Goal: Task Accomplishment & Management: Manage account settings

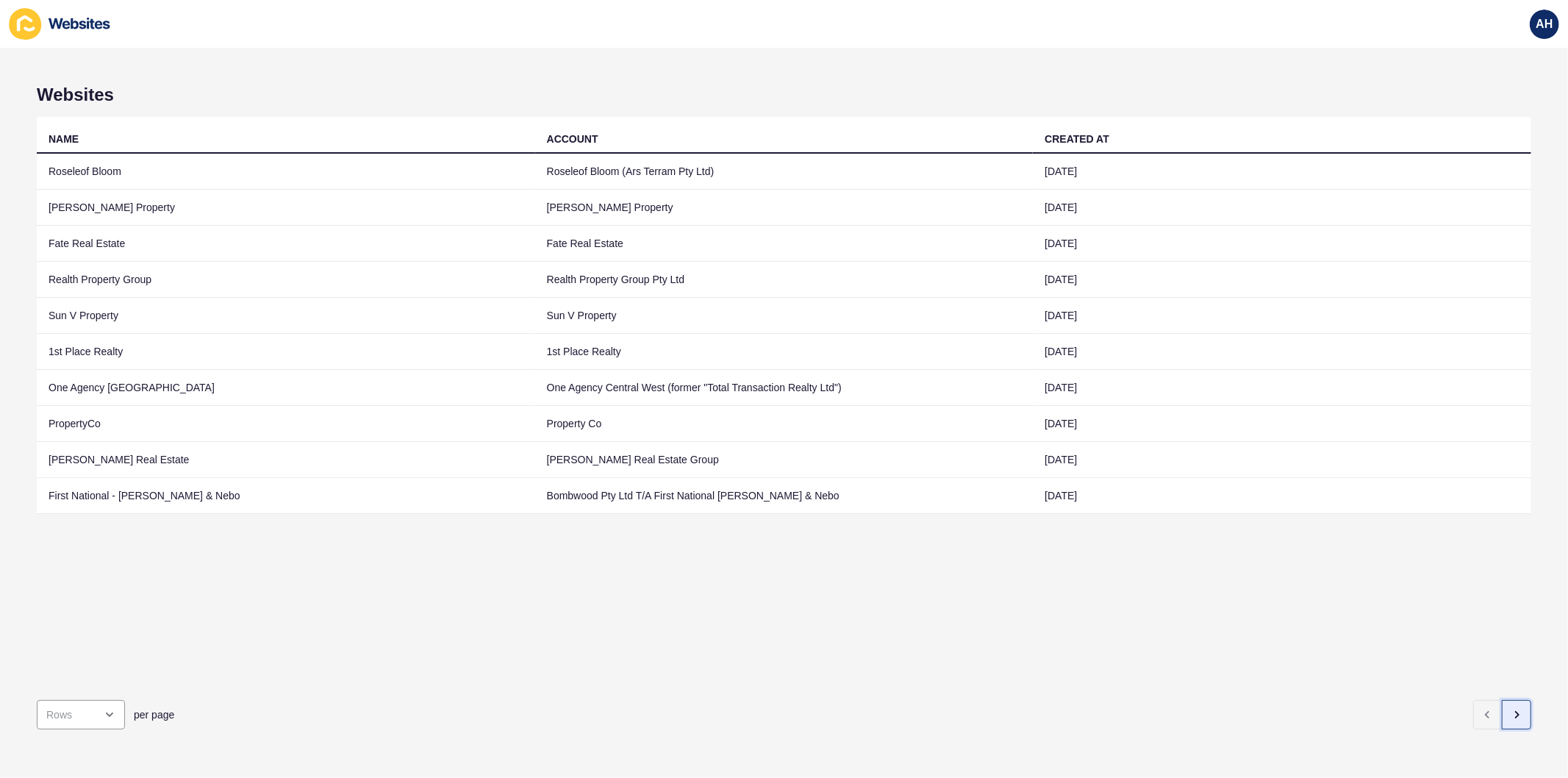
click at [1504, 710] on button "button" at bounding box center [1516, 714] width 29 height 29
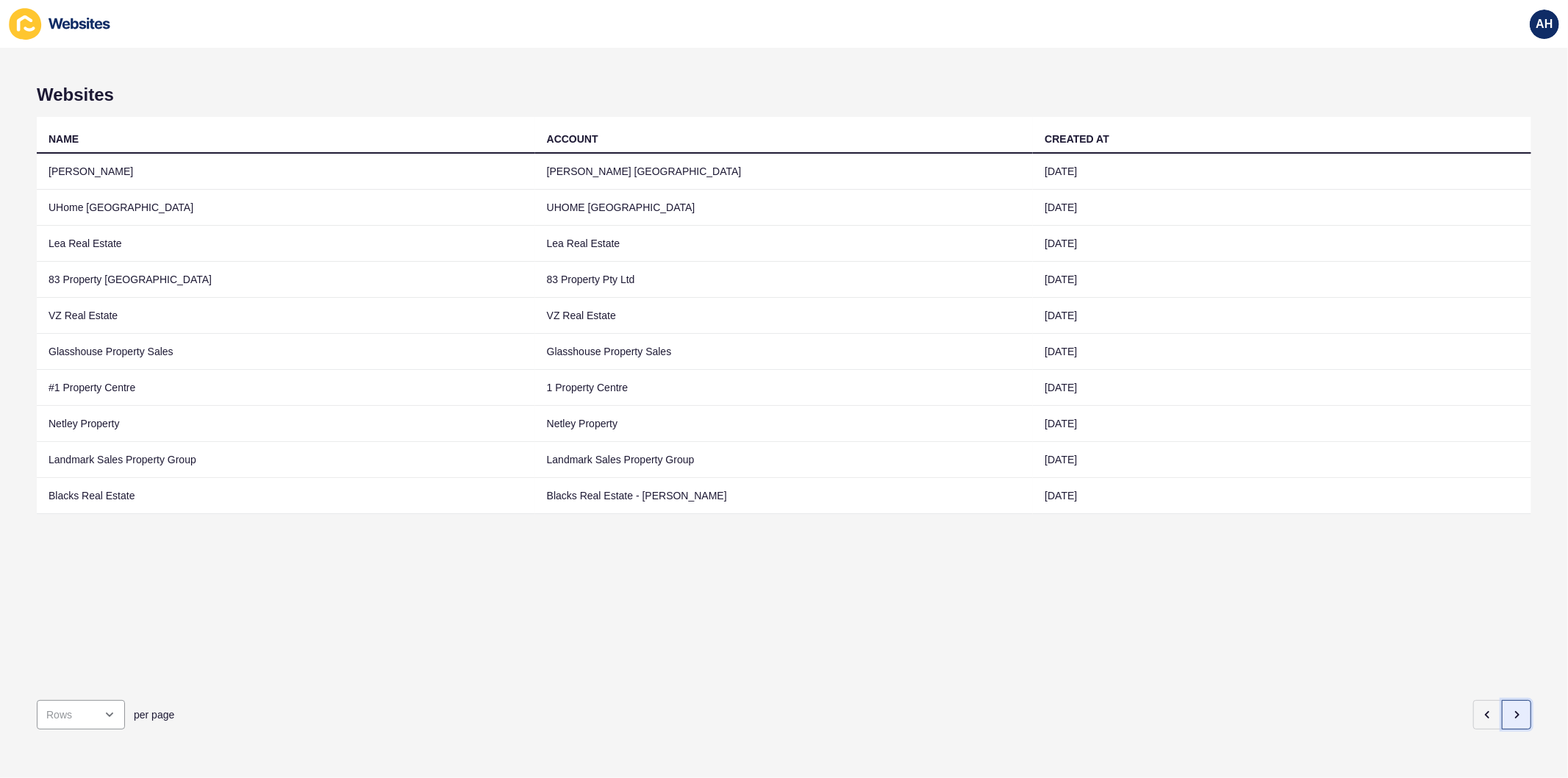
click at [1510, 711] on button "button" at bounding box center [1516, 714] width 29 height 29
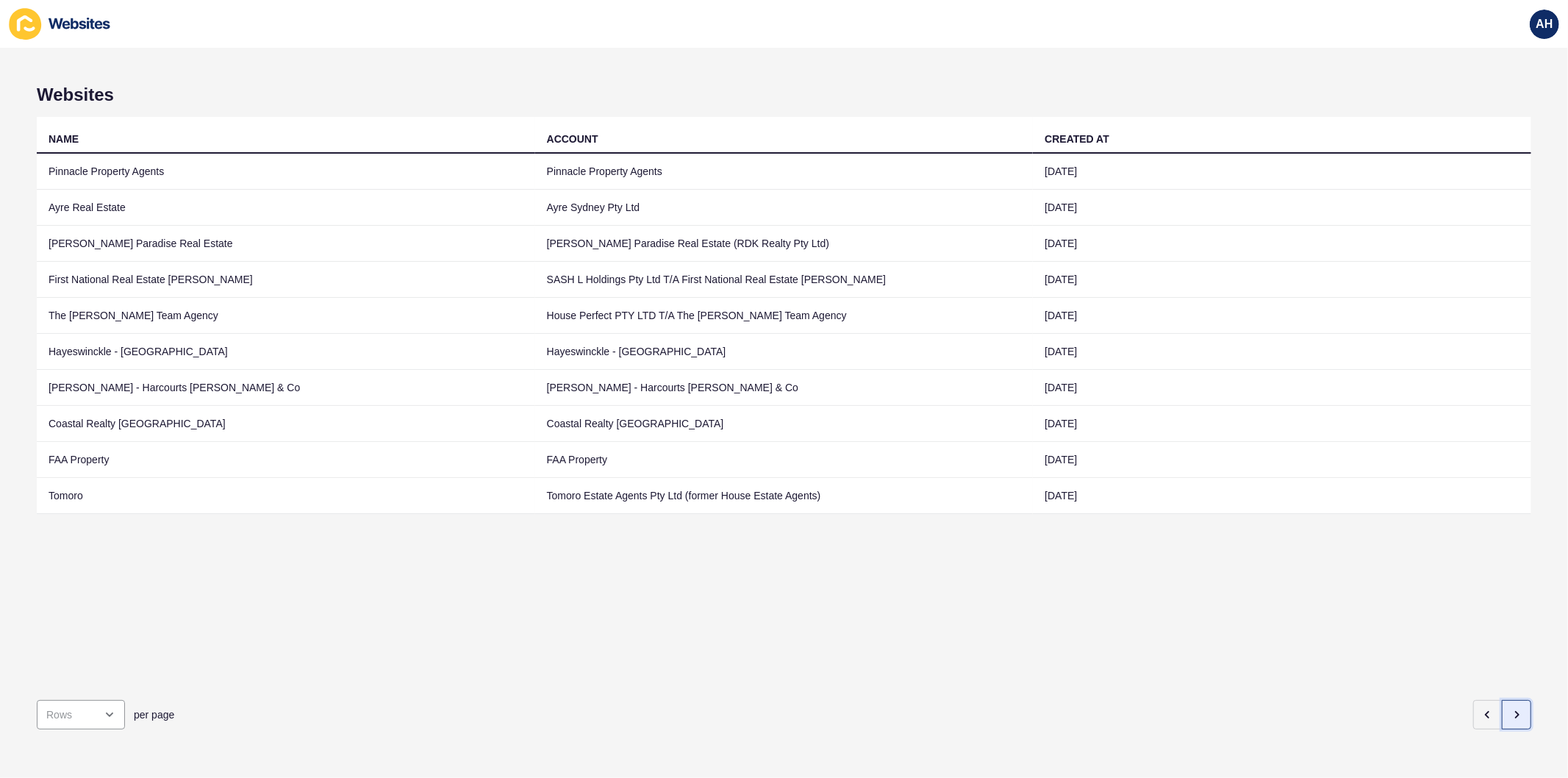
click at [1511, 709] on icon "button" at bounding box center [1517, 715] width 12 height 12
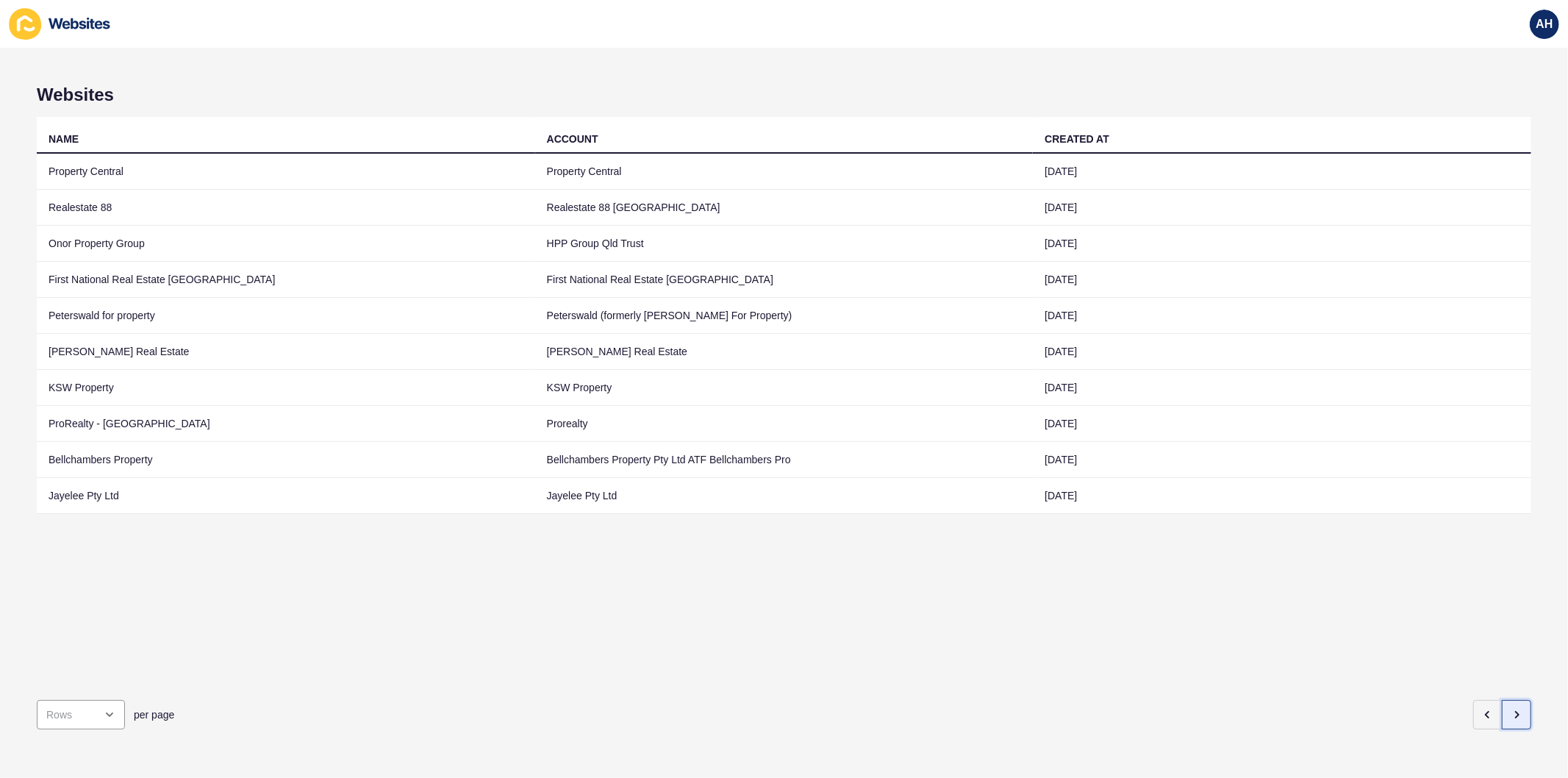
click at [1511, 709] on icon "button" at bounding box center [1517, 715] width 12 height 12
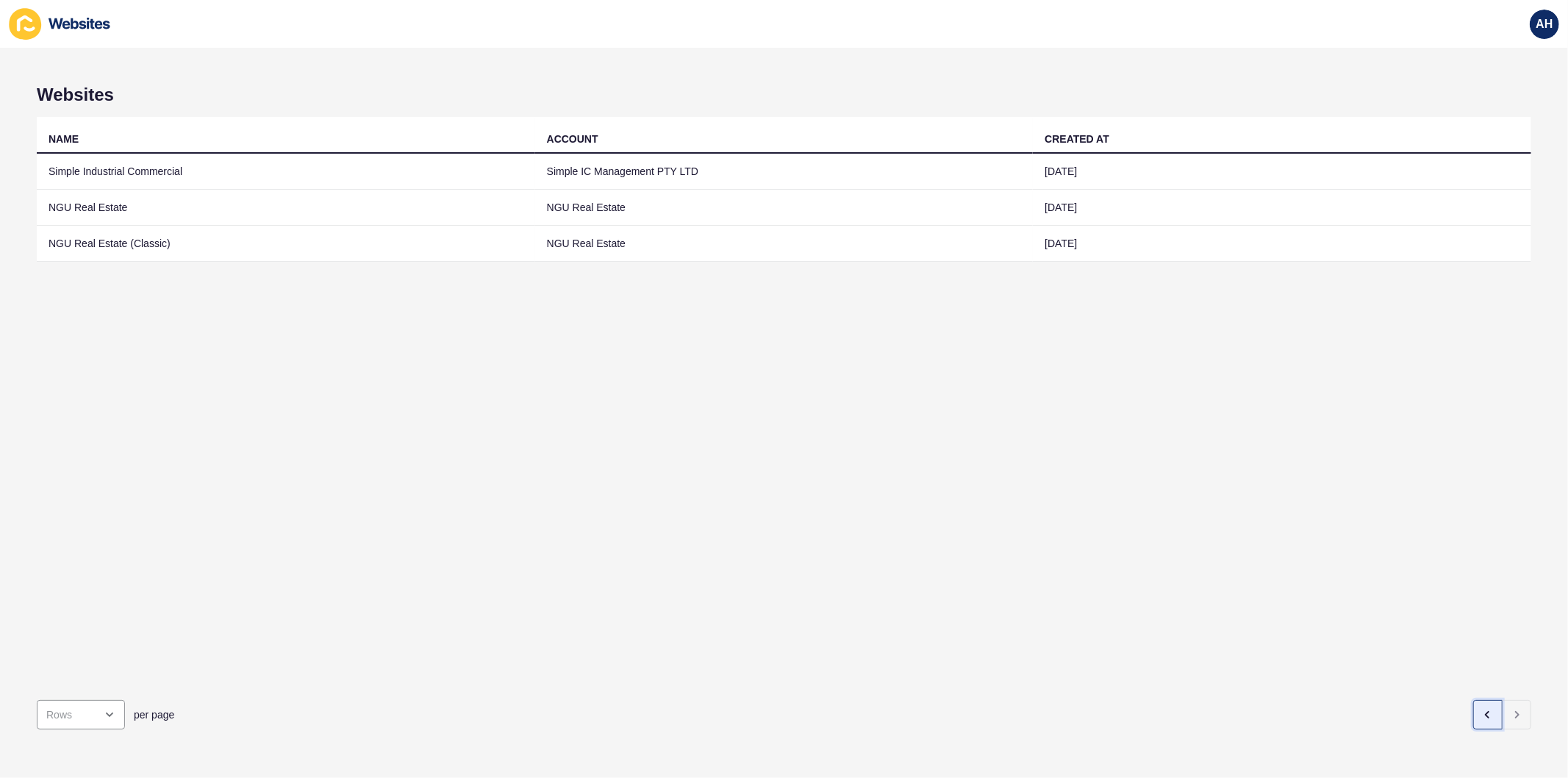
click at [1474, 701] on button "button" at bounding box center [1488, 714] width 29 height 29
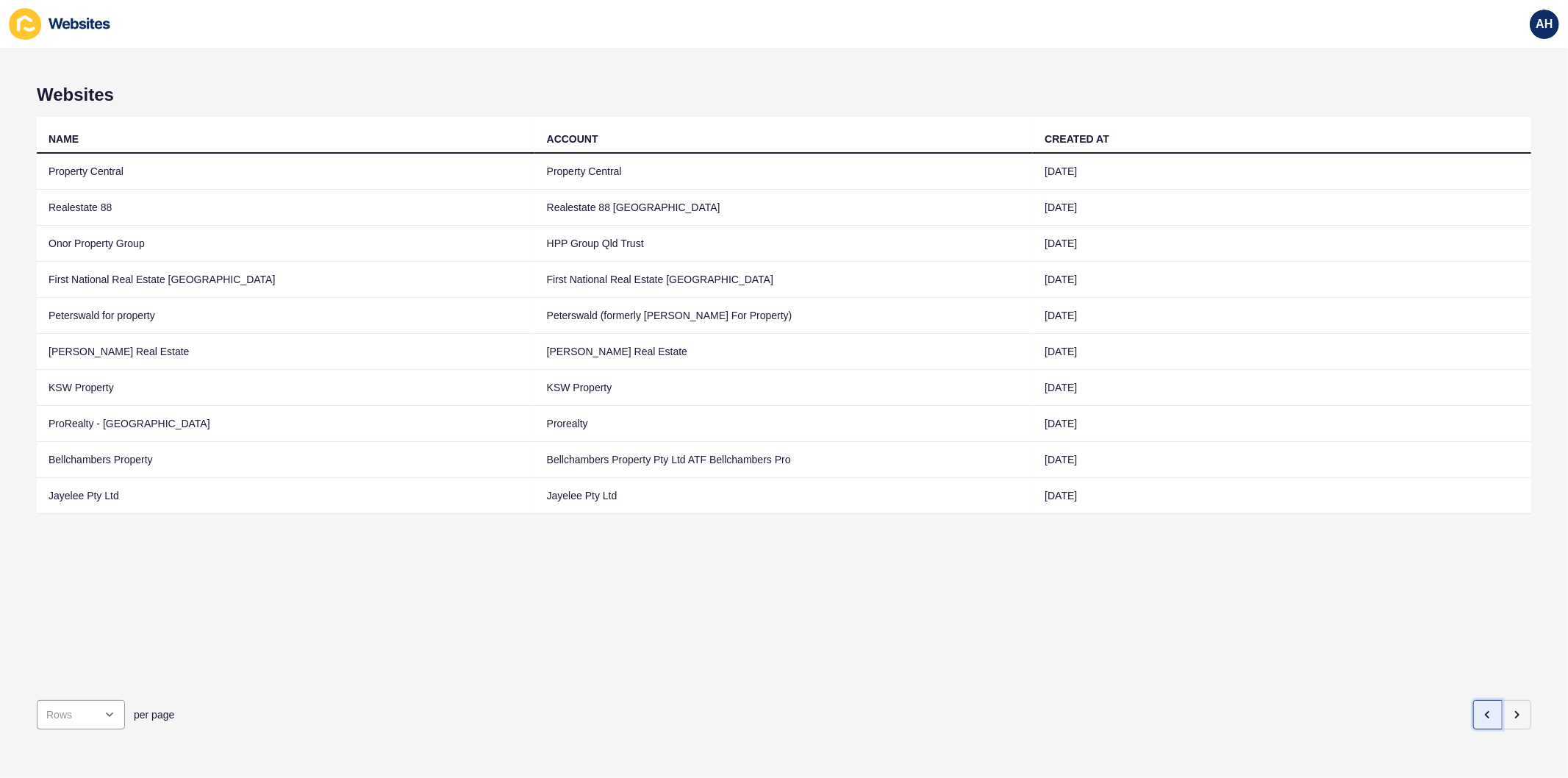
click at [1474, 701] on button "button" at bounding box center [1488, 714] width 29 height 29
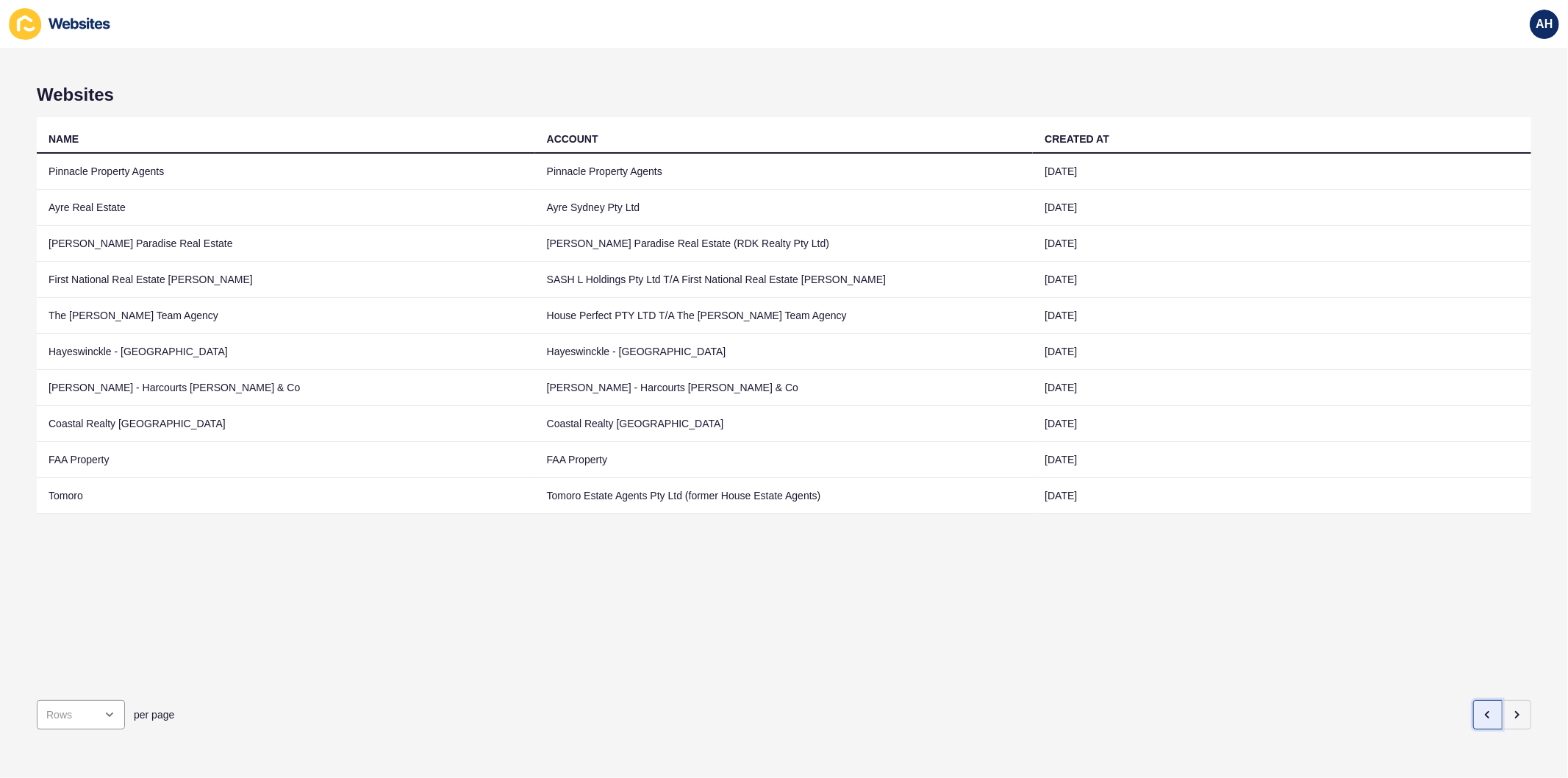
click at [1474, 701] on button "button" at bounding box center [1488, 714] width 29 height 29
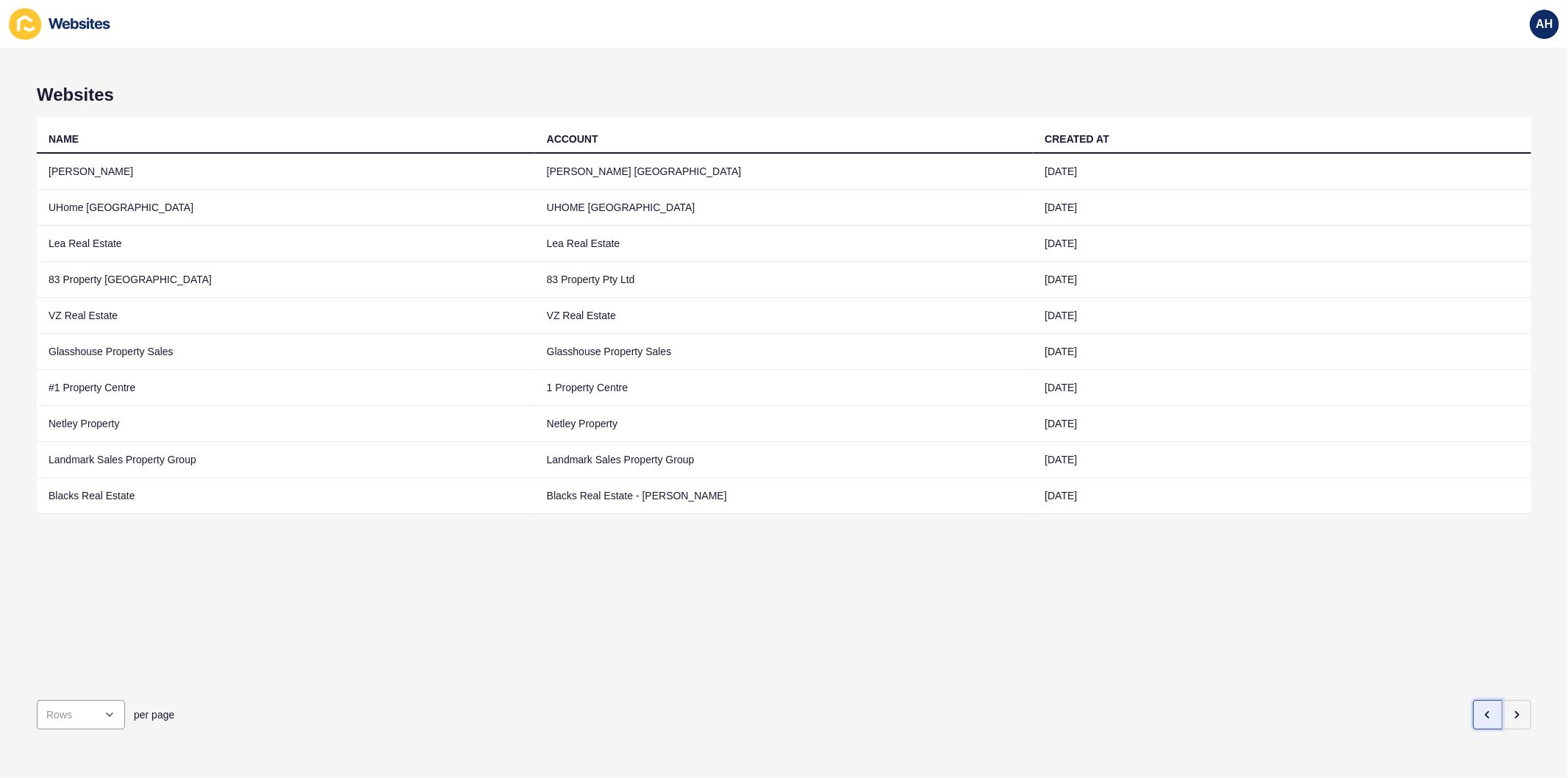
click at [1474, 701] on button "button" at bounding box center [1488, 714] width 29 height 29
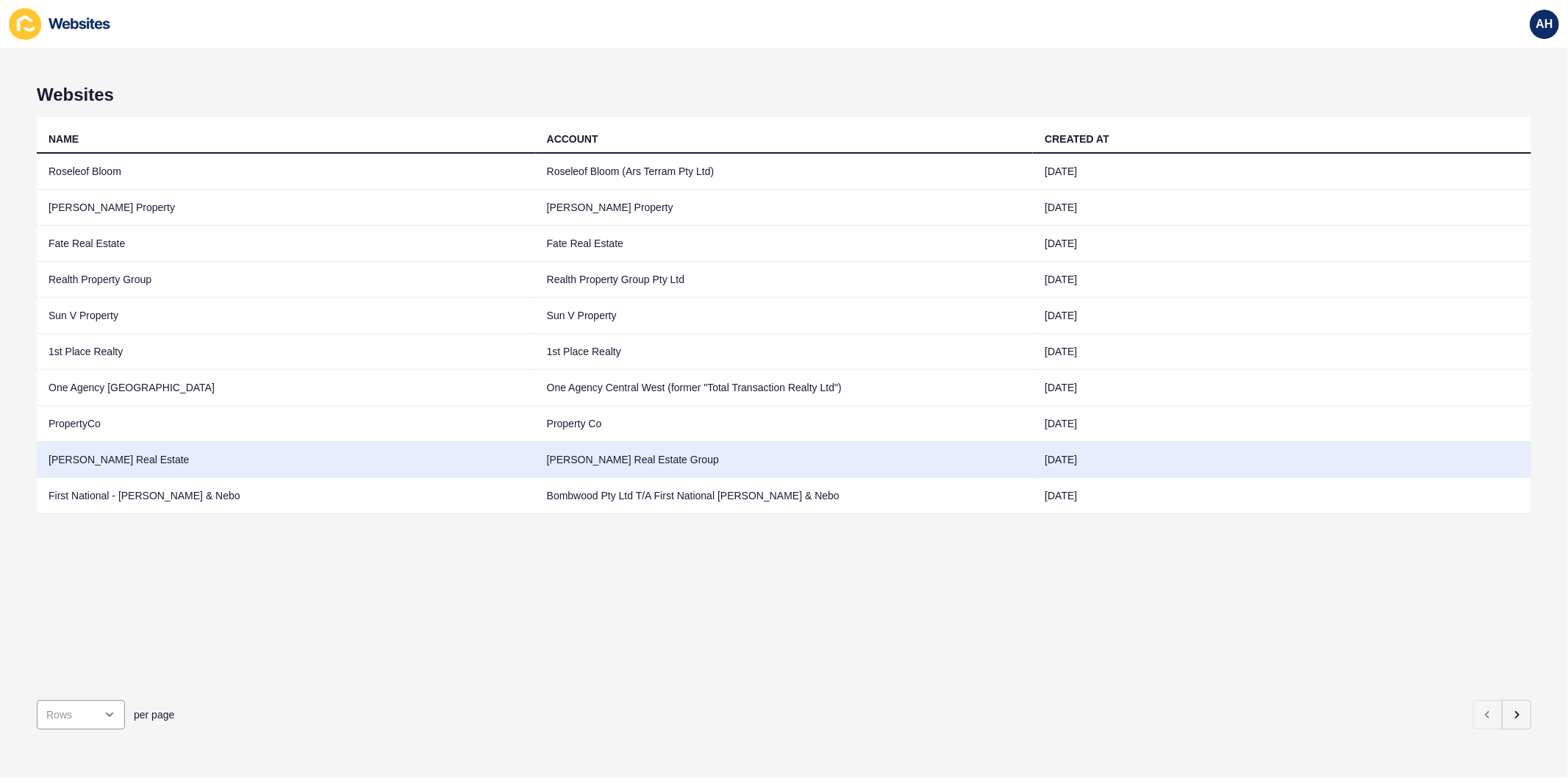
click at [633, 459] on td "[PERSON_NAME] Real Estate Group" at bounding box center [784, 460] width 499 height 36
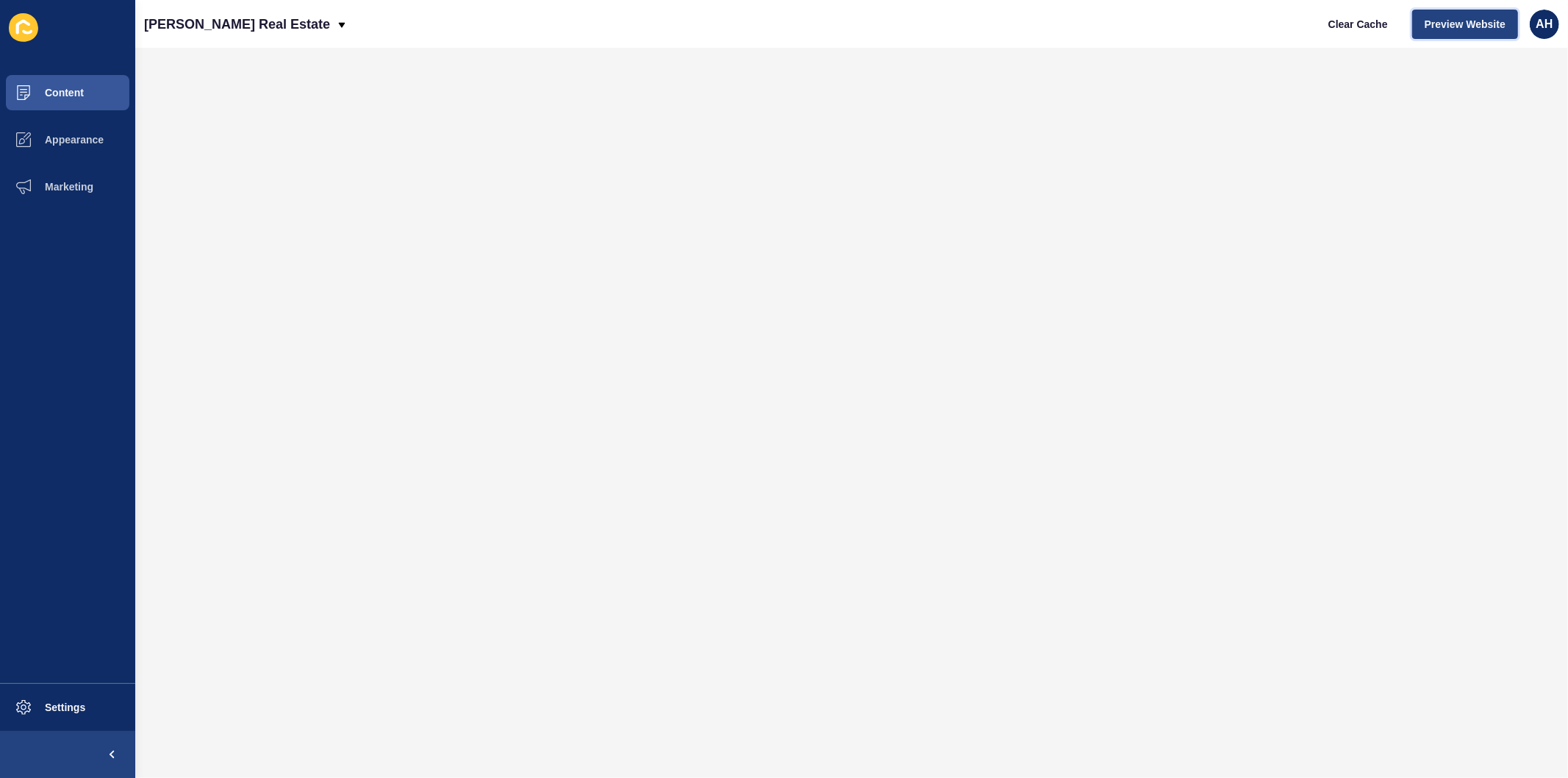
click at [1490, 26] on span "Preview Website" at bounding box center [1465, 24] width 81 height 15
click at [54, 149] on button "Appearance" at bounding box center [67, 139] width 135 height 47
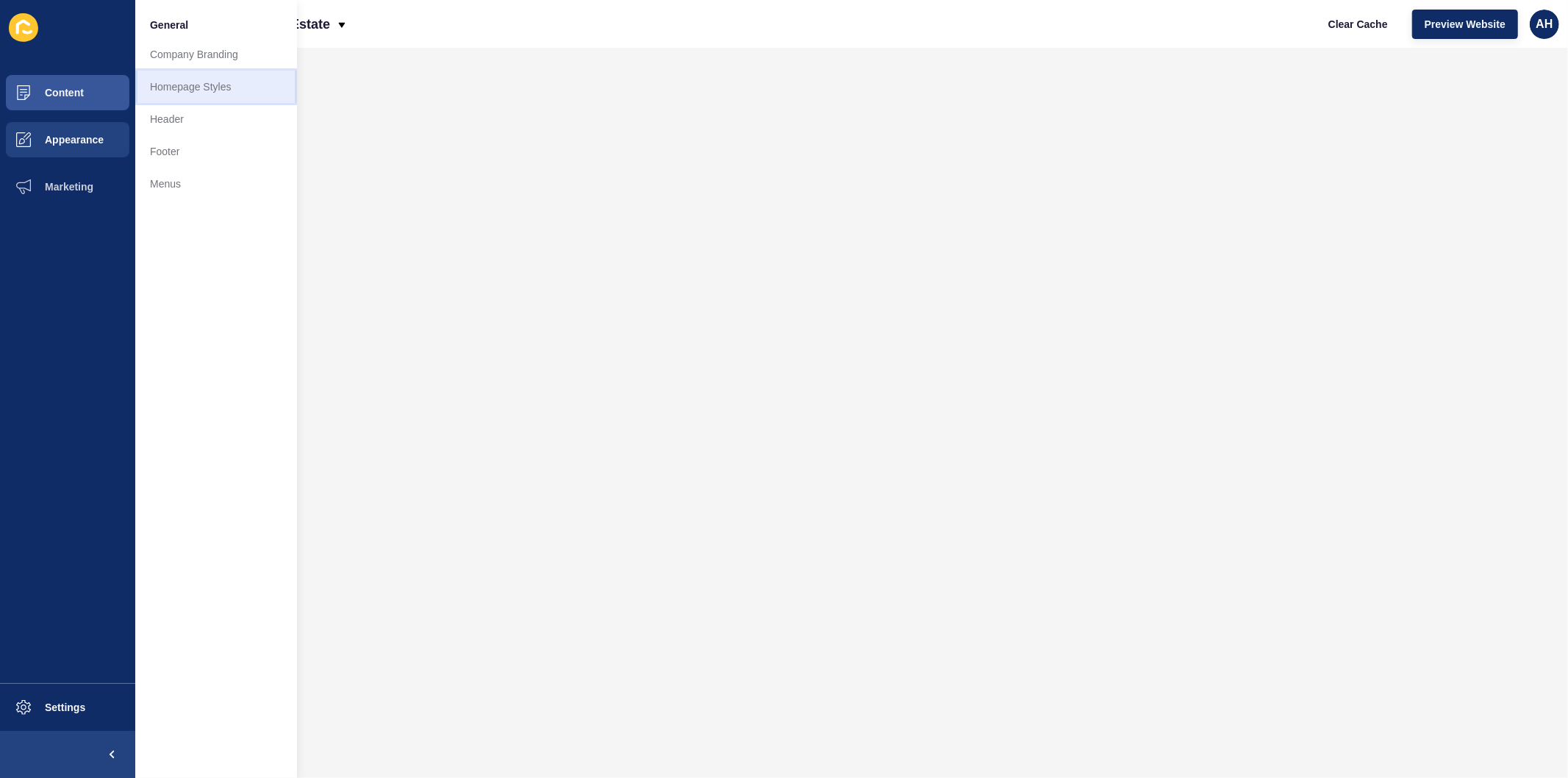
click at [189, 86] on link "Homepage Styles" at bounding box center [216, 87] width 162 height 32
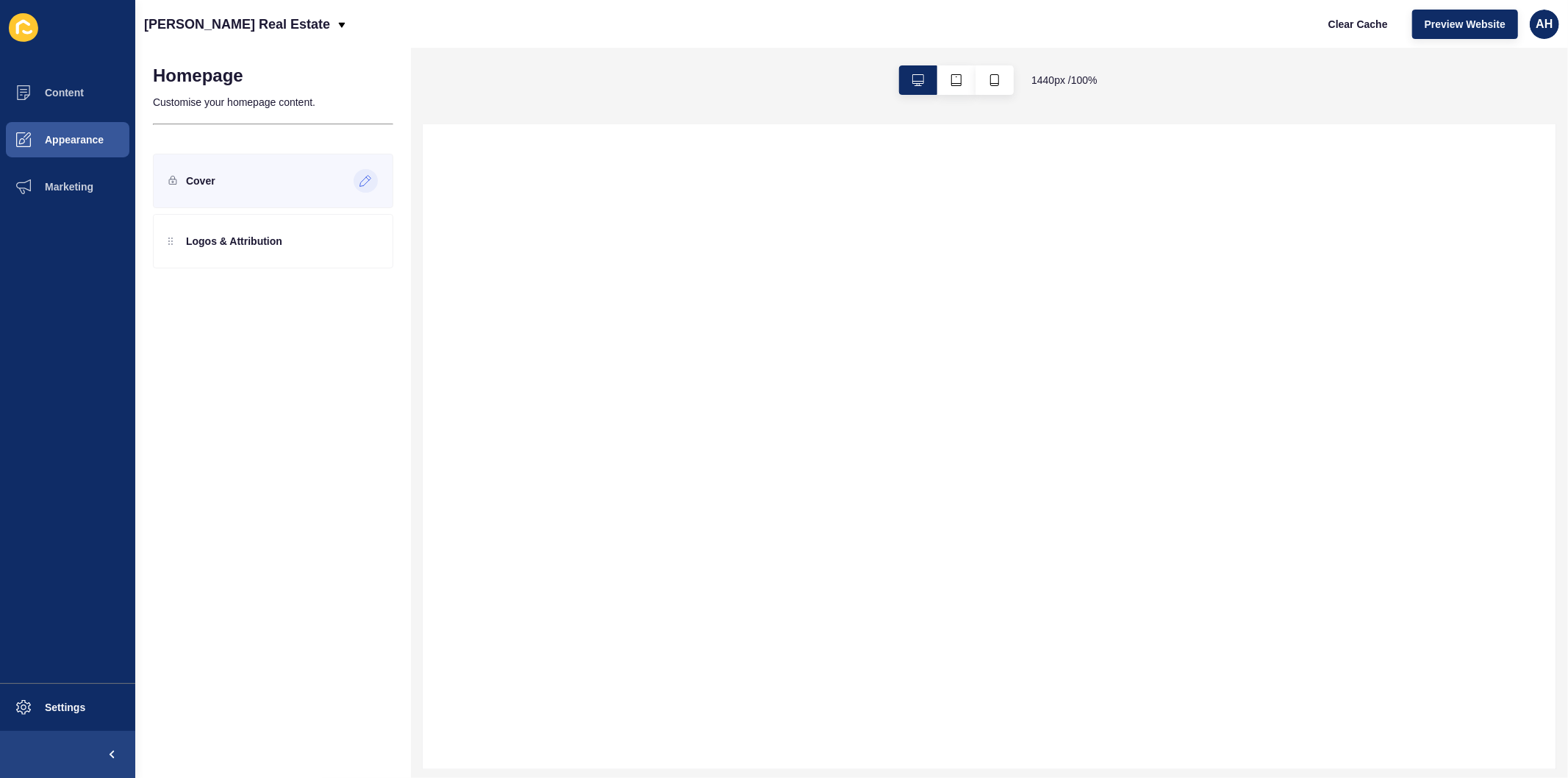
click at [363, 179] on icon at bounding box center [366, 181] width 13 height 12
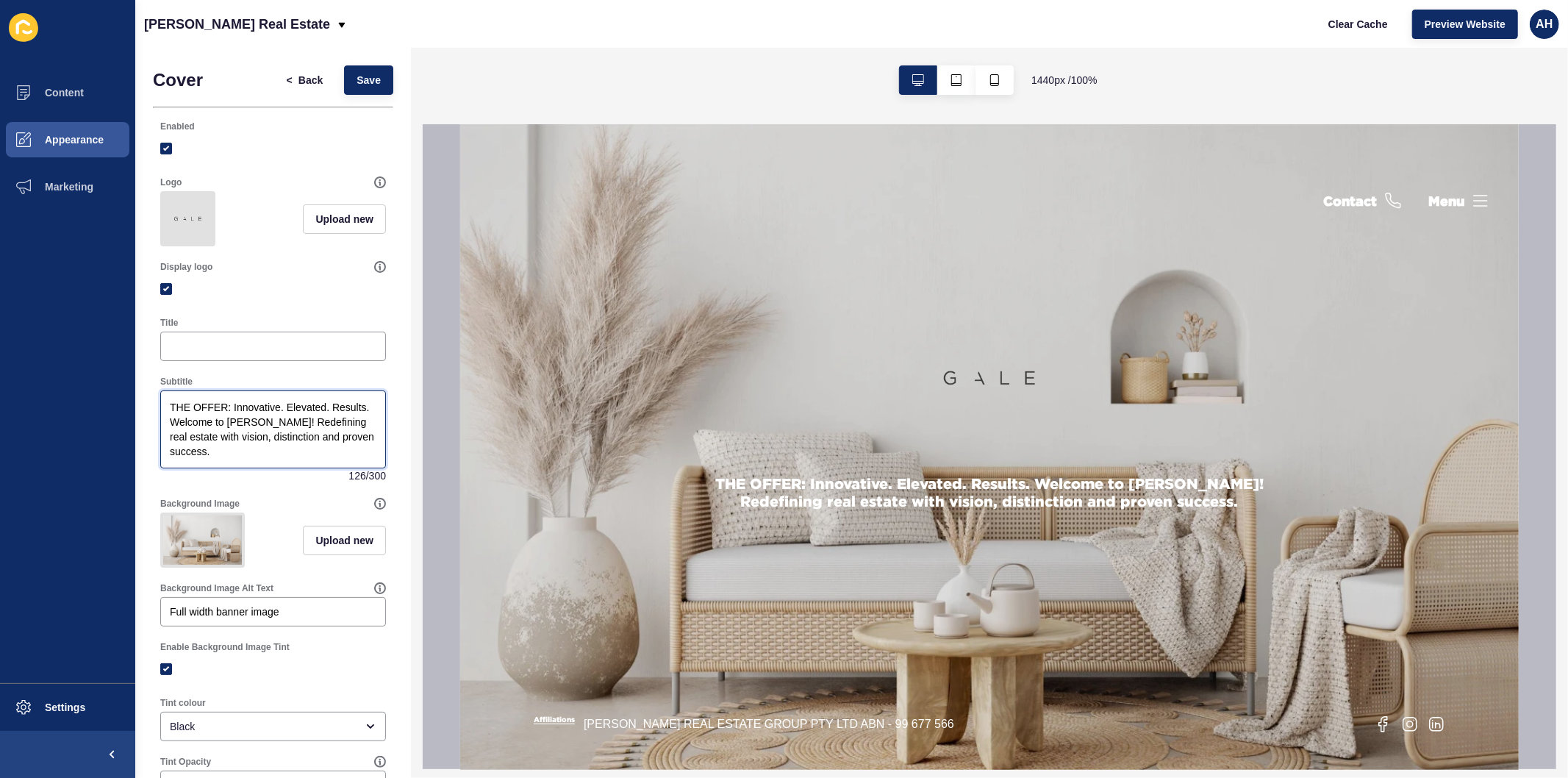
click at [246, 466] on textarea "THE OFFER: Innovative. Elevated. Results. Welcome to [PERSON_NAME]! Redefining …" at bounding box center [273, 430] width 221 height 74
paste textarea
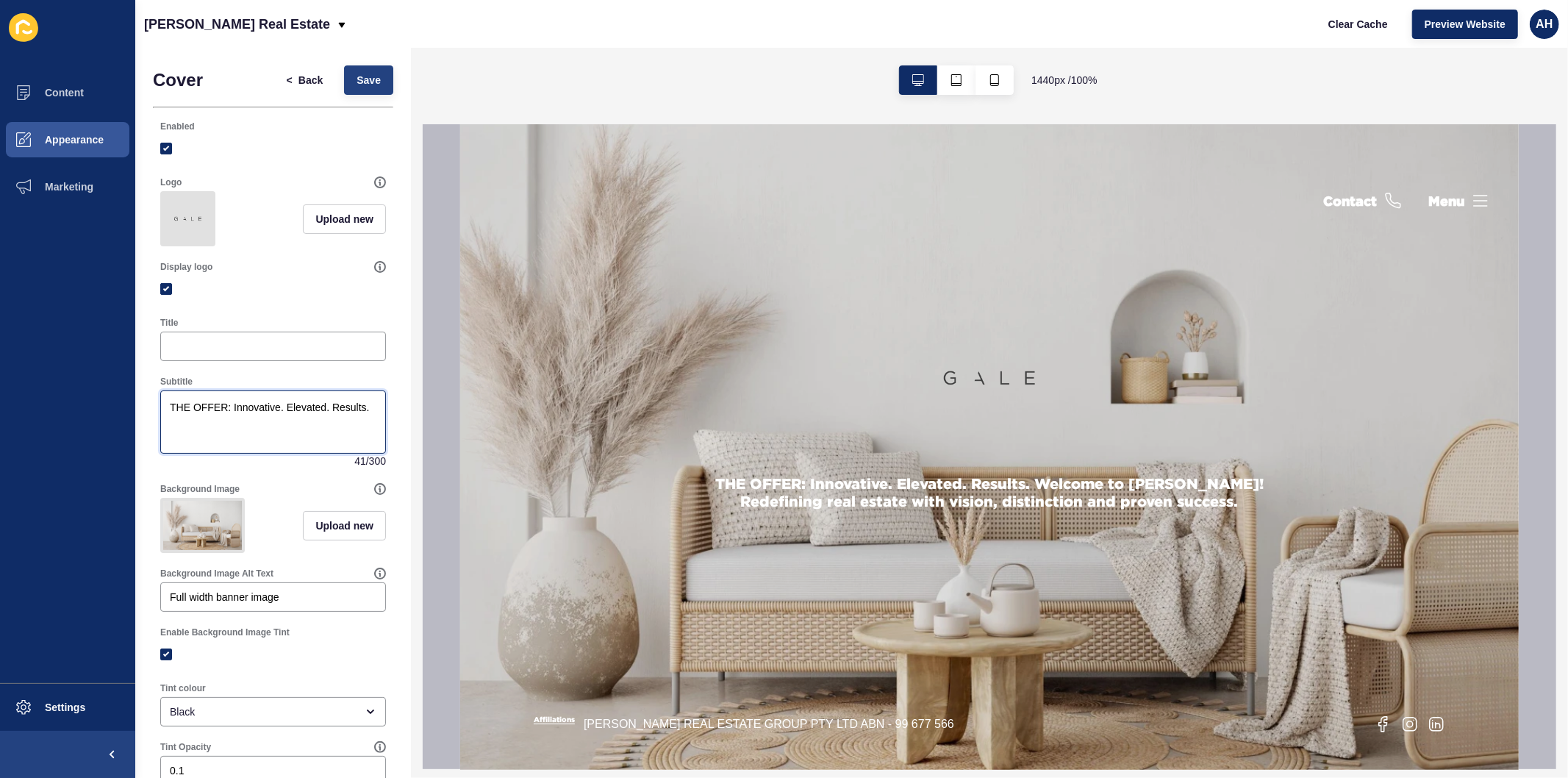
type textarea "THE OFFER: Innovative. Elevated. Results."
click at [361, 82] on span "Save" at bounding box center [369, 80] width 24 height 15
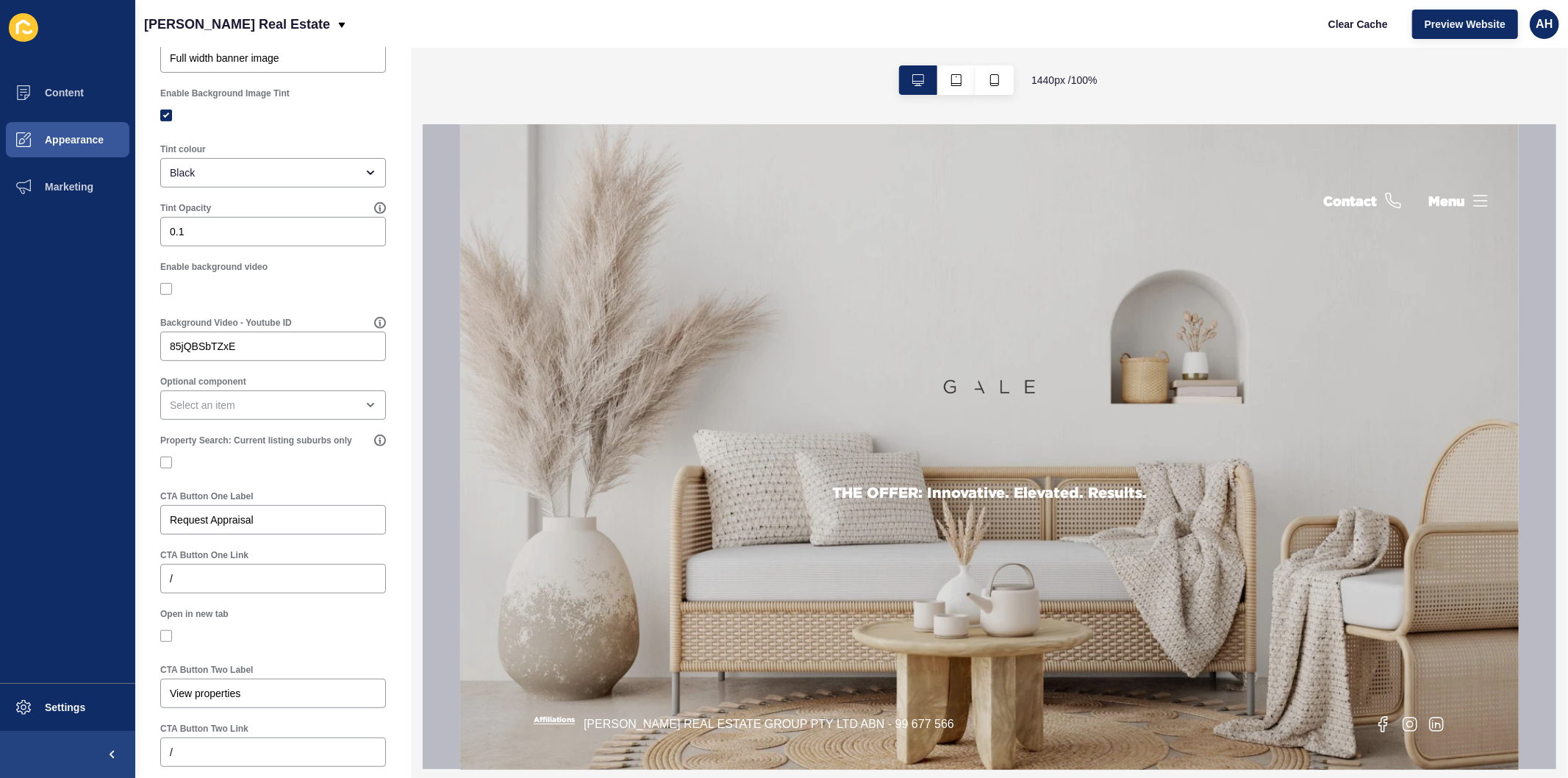
scroll to position [538, 0]
click at [243, 421] on div "open menu" at bounding box center [273, 405] width 226 height 29
click at [243, 494] on span "Call To Action" at bounding box center [267, 499] width 190 height 15
type input "Call To Action"
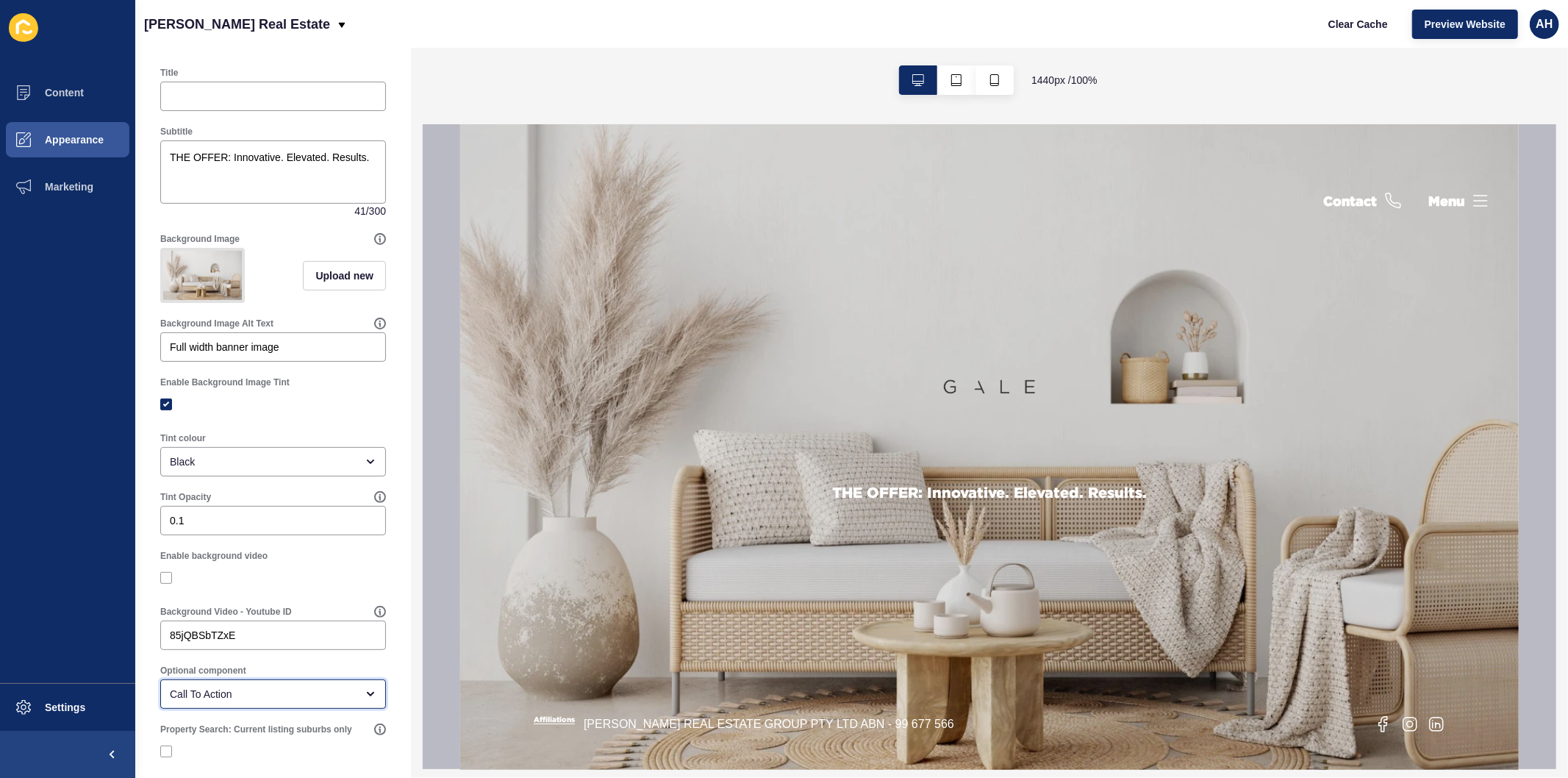
scroll to position [0, 0]
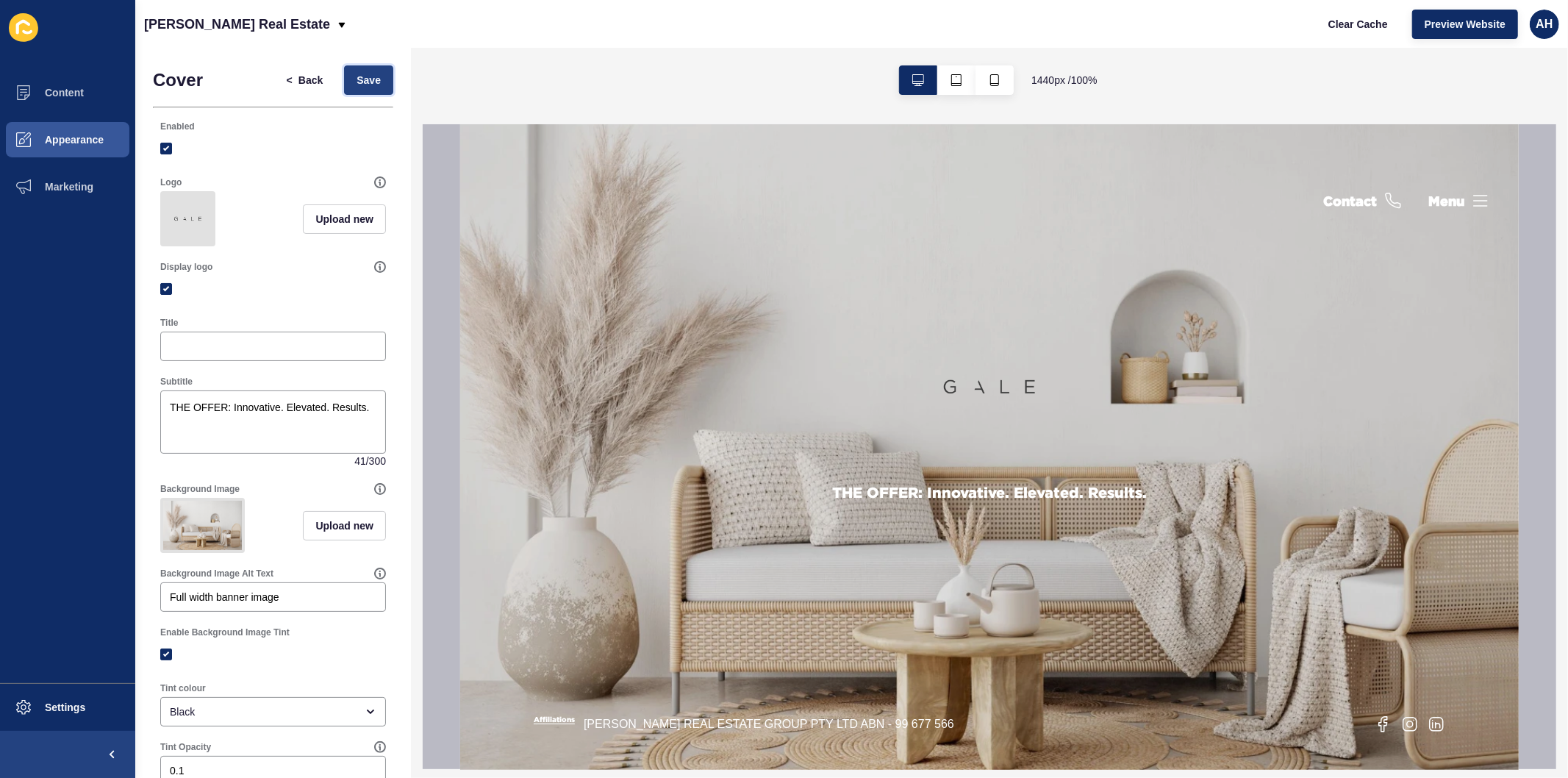
click at [356, 70] on button "Save" at bounding box center [368, 79] width 49 height 29
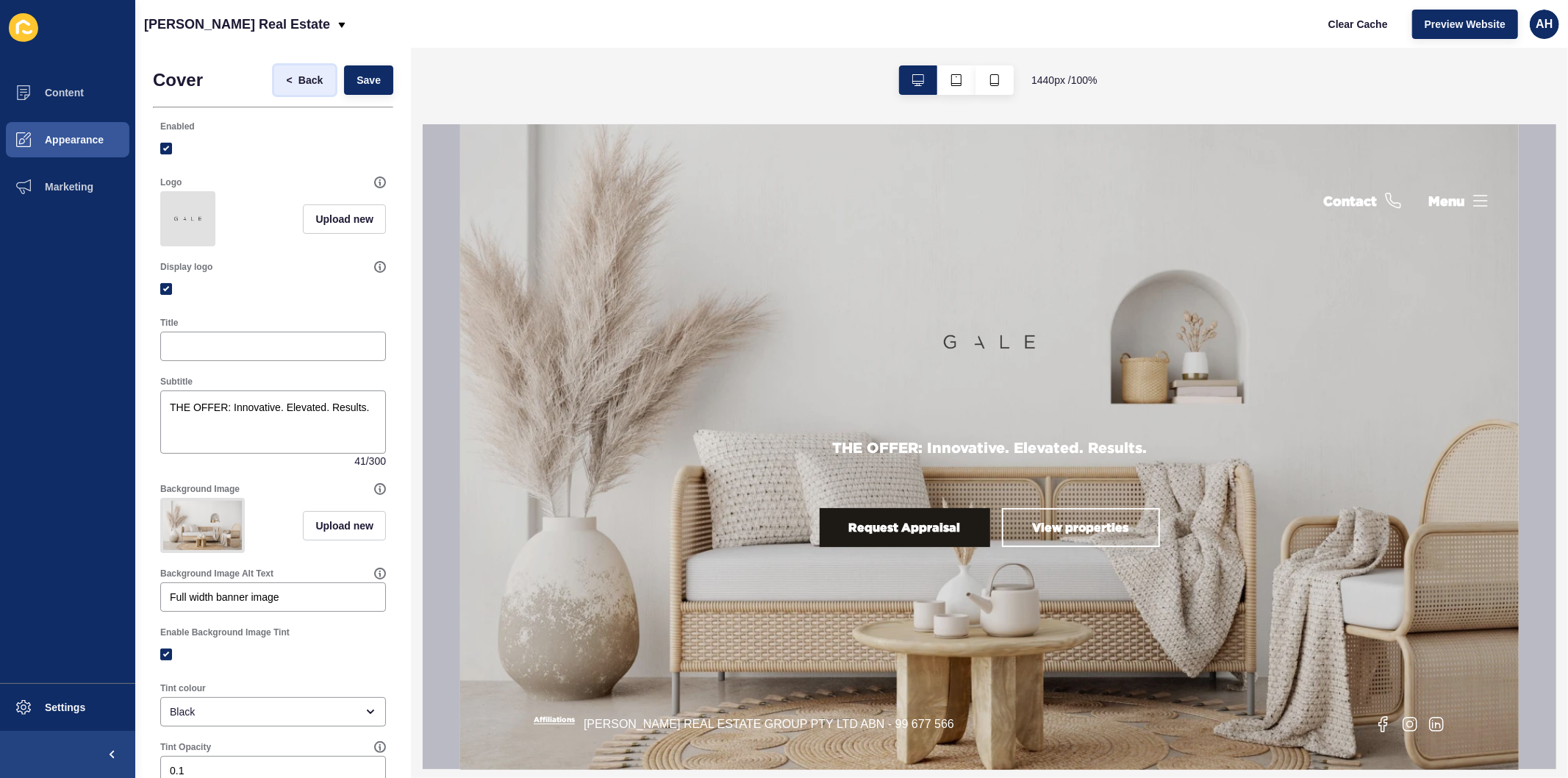
click at [299, 77] on span "Back" at bounding box center [311, 80] width 24 height 15
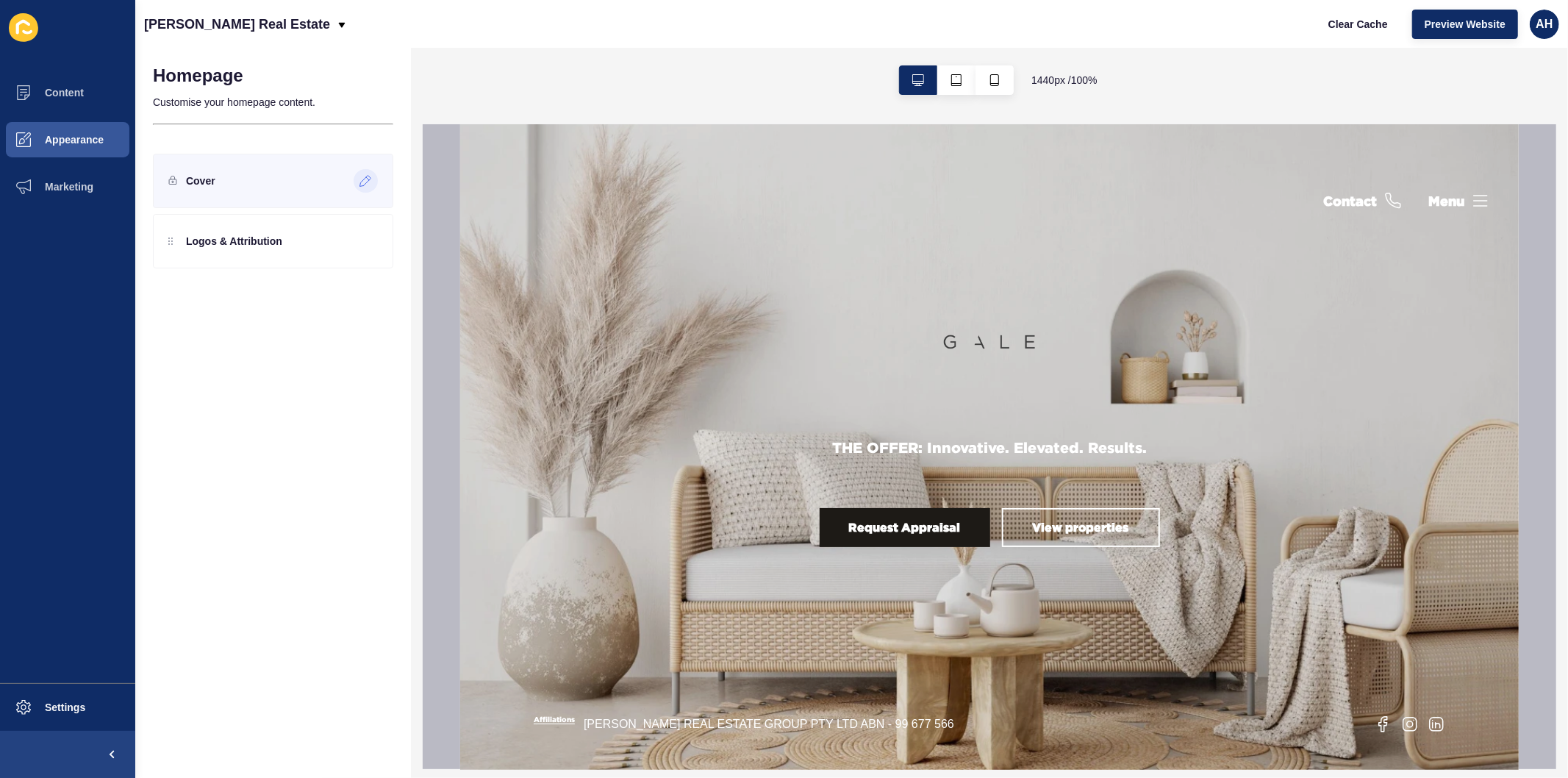
click at [365, 184] on icon at bounding box center [365, 181] width 11 height 11
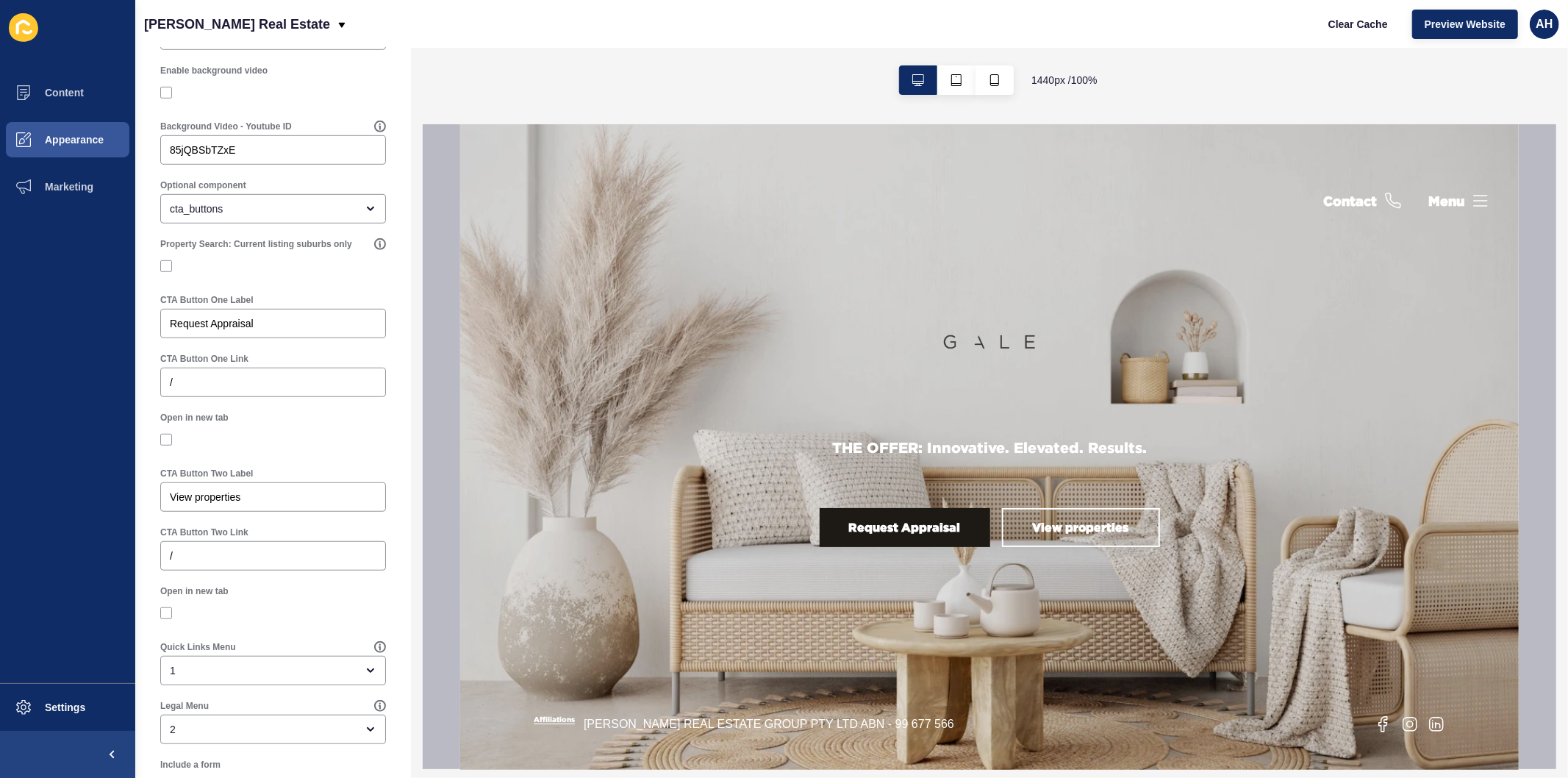
scroll to position [865, 0]
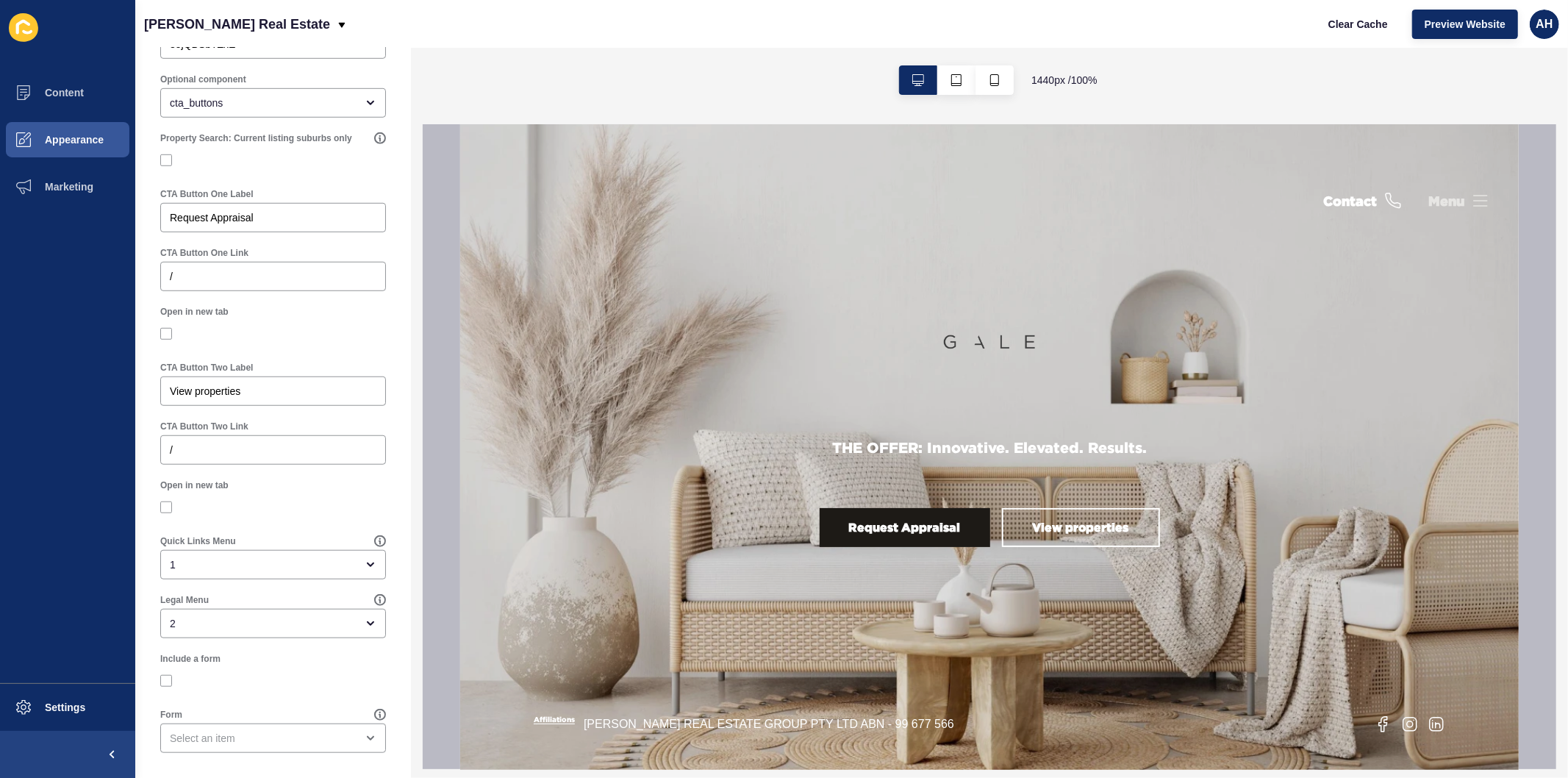
click at [1477, 195] on icon at bounding box center [1480, 200] width 13 height 10
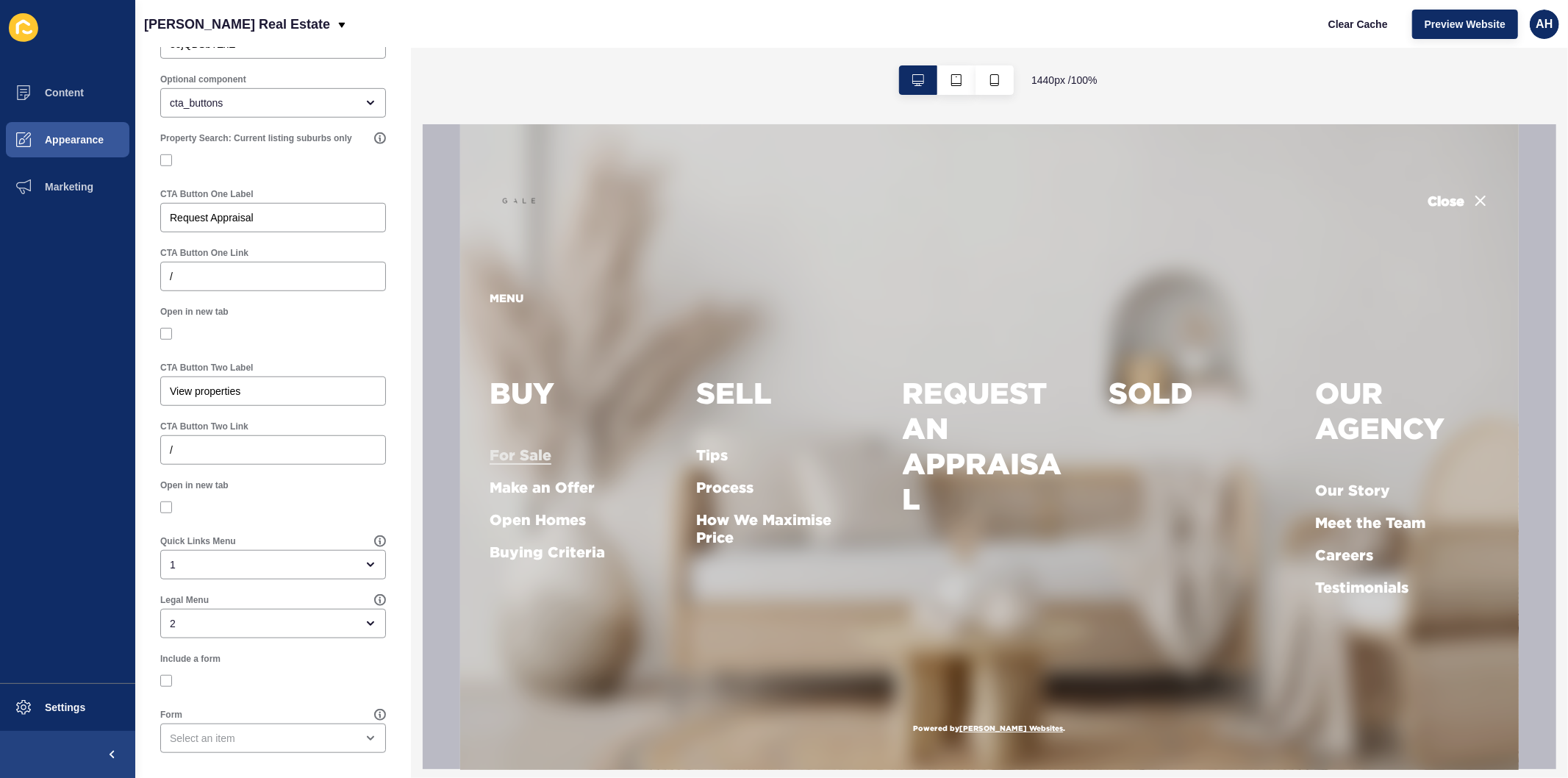
click at [521, 451] on h5 "For Sale" at bounding box center [520, 455] width 62 height 18
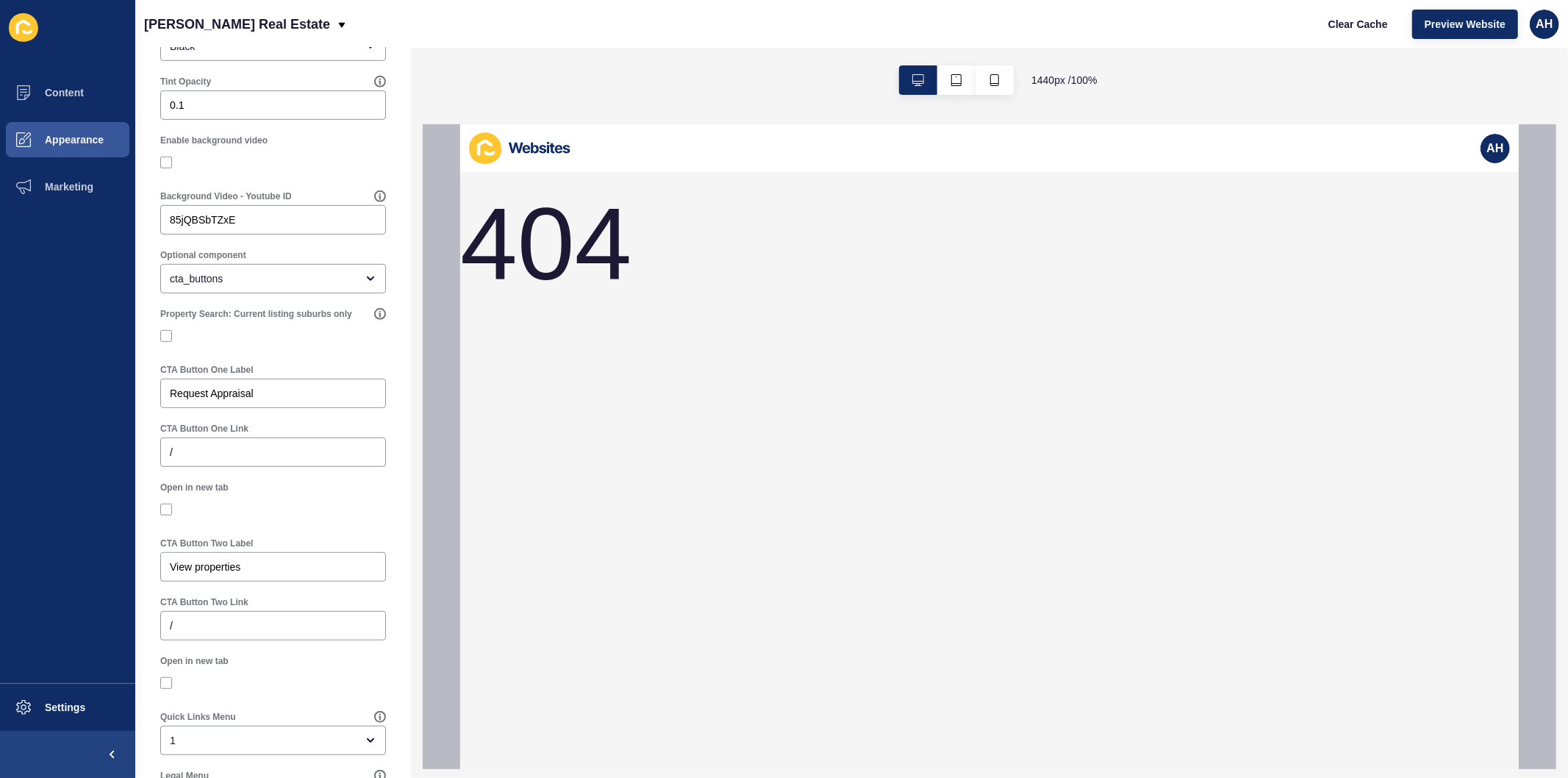
scroll to position [375, 0]
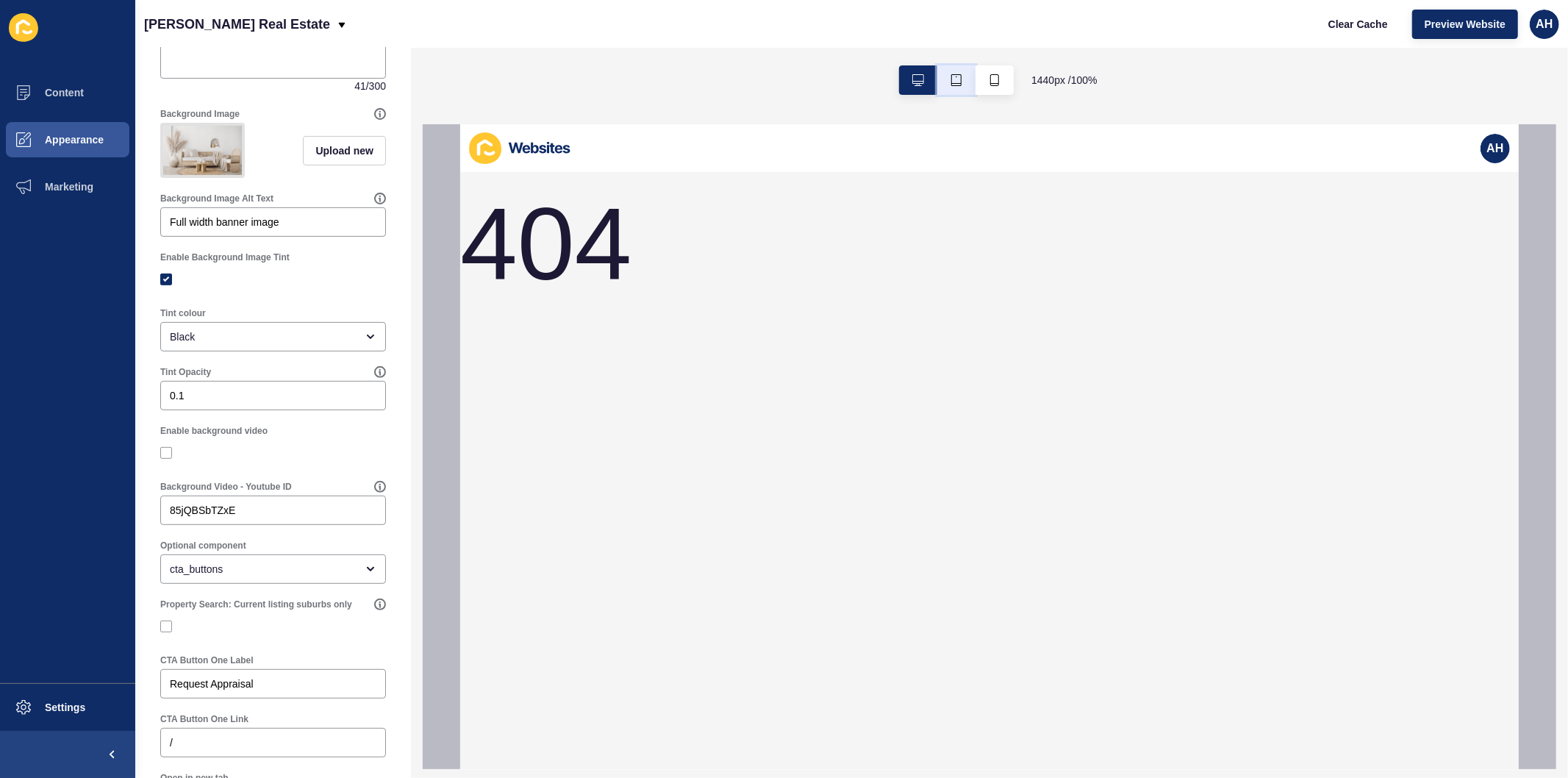
click at [954, 79] on icon "button" at bounding box center [957, 80] width 12 height 12
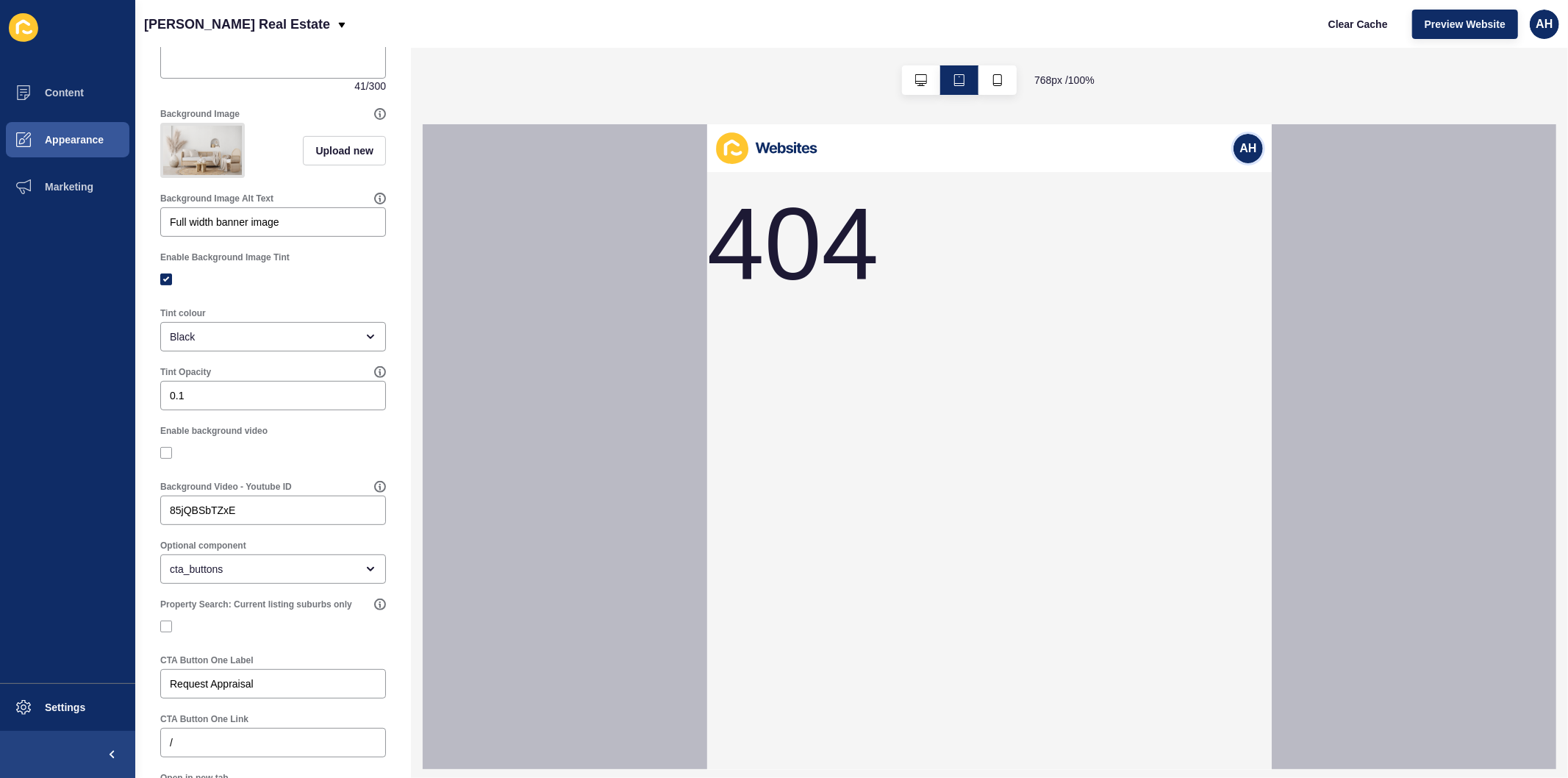
click at [1251, 149] on span "AH" at bounding box center [1247, 147] width 17 height 15
click at [760, 149] on icon at bounding box center [766, 148] width 103 height 32
click at [734, 147] on icon at bounding box center [731, 148] width 32 height 32
click at [915, 84] on icon "button" at bounding box center [921, 80] width 12 height 12
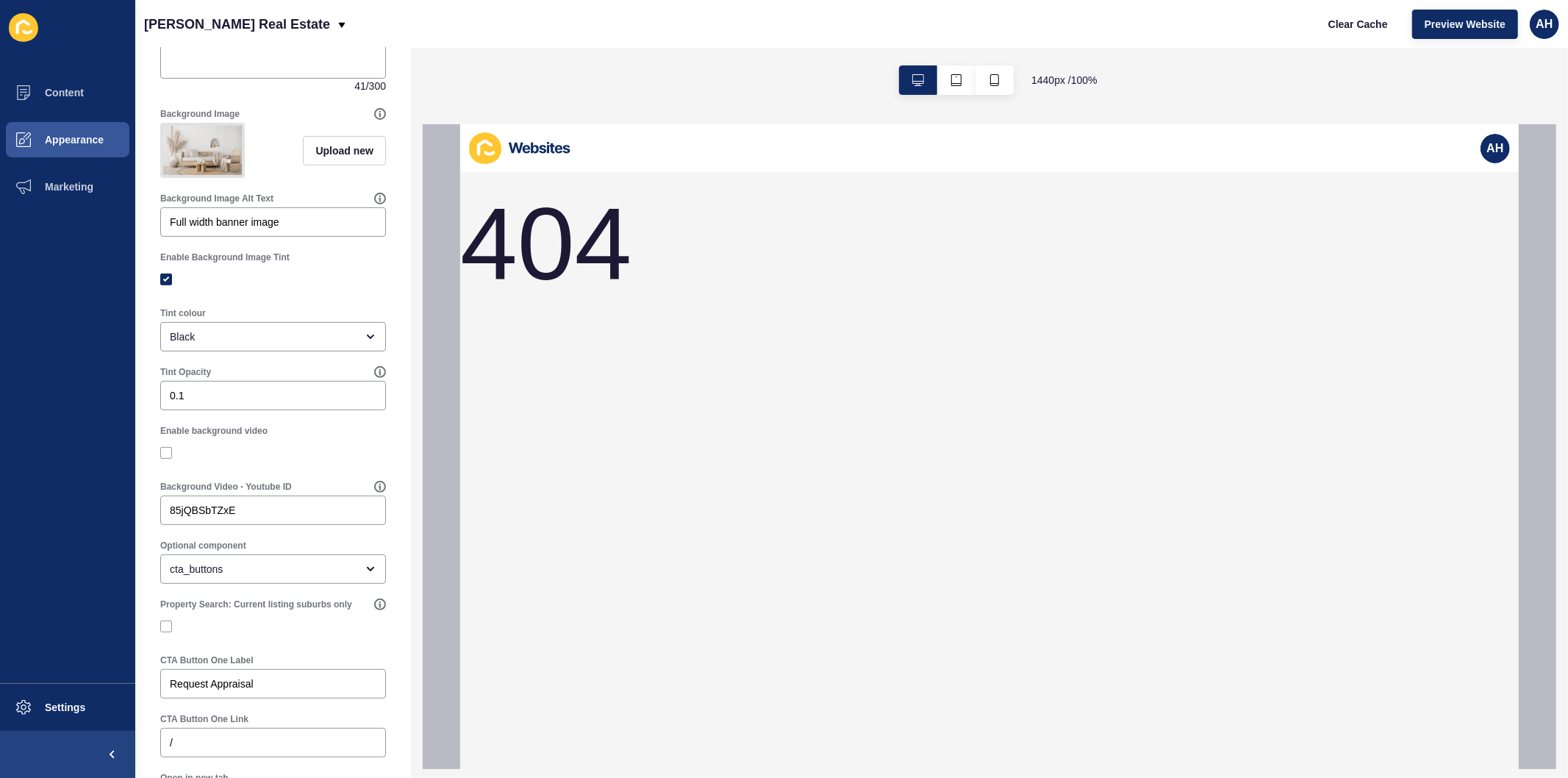
click at [492, 150] on icon at bounding box center [489, 152] width 11 height 5
click at [1539, 26] on span "AH" at bounding box center [1544, 24] width 17 height 15
click at [1488, 115] on link "Logout" at bounding box center [1511, 123] width 108 height 32
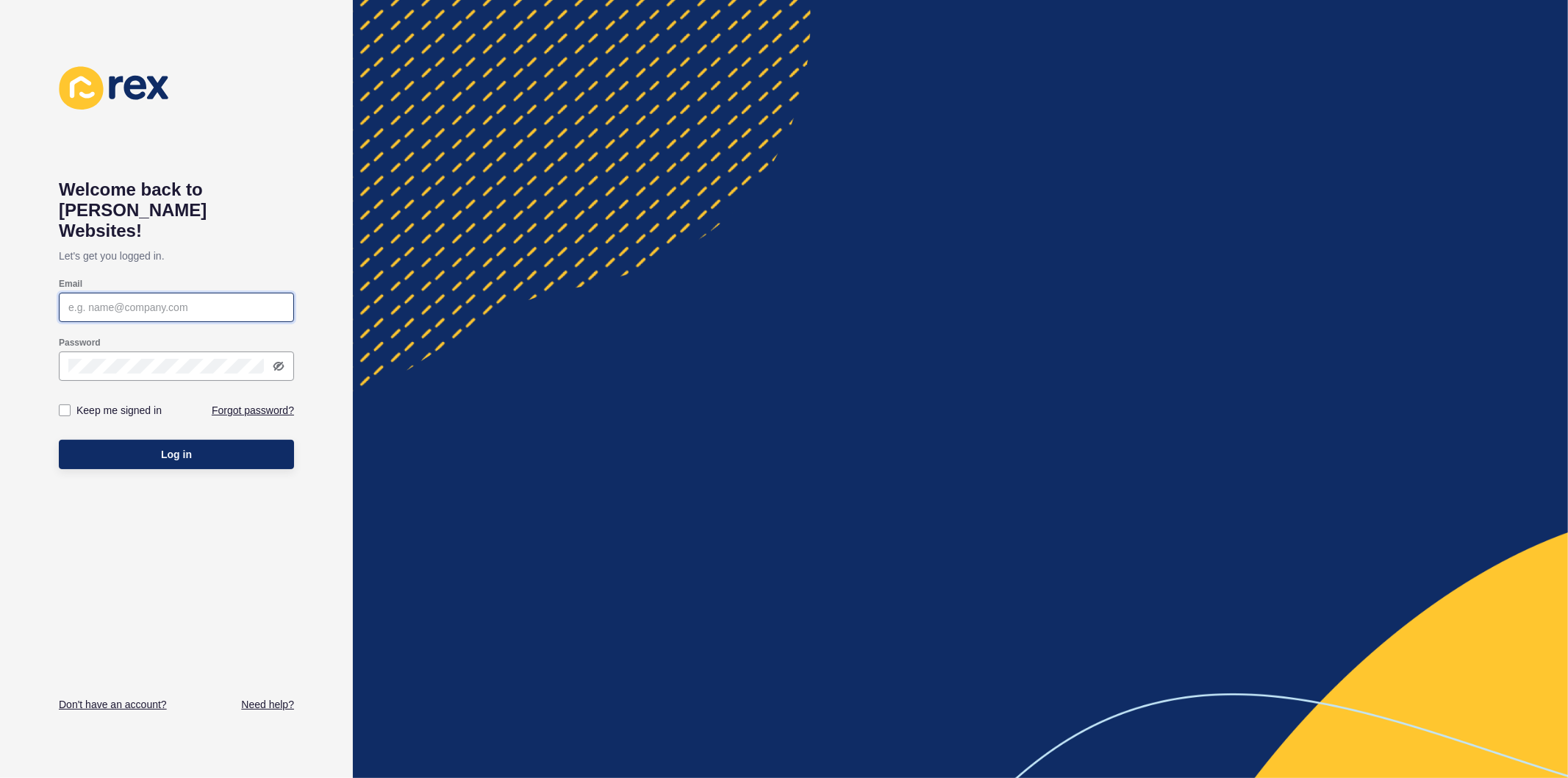
type input "[PERSON_NAME][EMAIL_ADDRESS][PERSON_NAME][DOMAIN_NAME]"
click at [50, 384] on div "Welcome back to [PERSON_NAME] Websites! Let's get you logged in. Email [EMAIL_A…" at bounding box center [176, 389] width 353 height 778
click at [63, 404] on label at bounding box center [65, 410] width 12 height 12
click at [63, 406] on input "Keep me signed in" at bounding box center [67, 411] width 10 height 10
checkbox input "true"
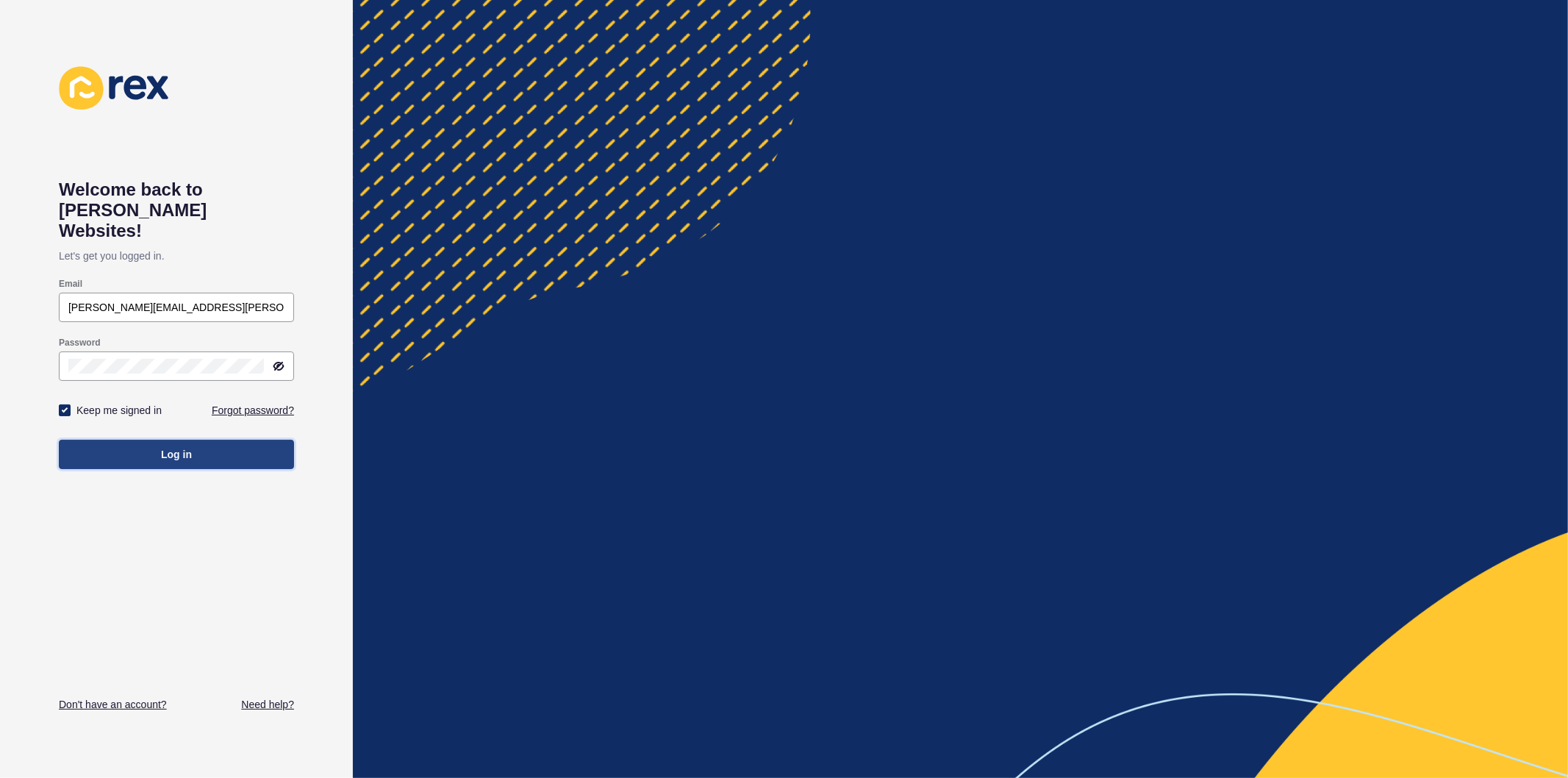
click at [98, 440] on button "Log in" at bounding box center [176, 454] width 235 height 29
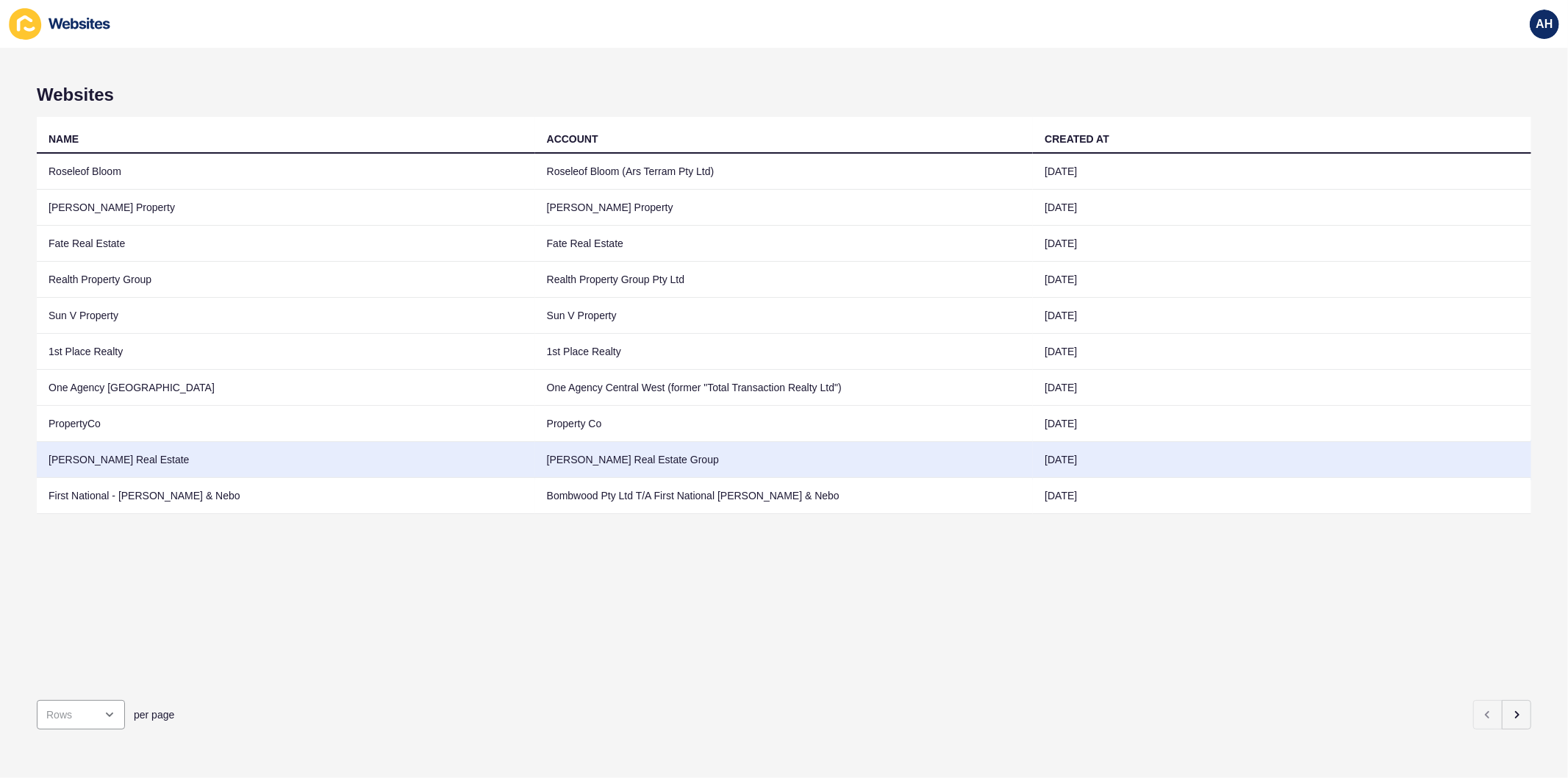
click at [629, 458] on td "[PERSON_NAME] Real Estate Group" at bounding box center [784, 460] width 499 height 36
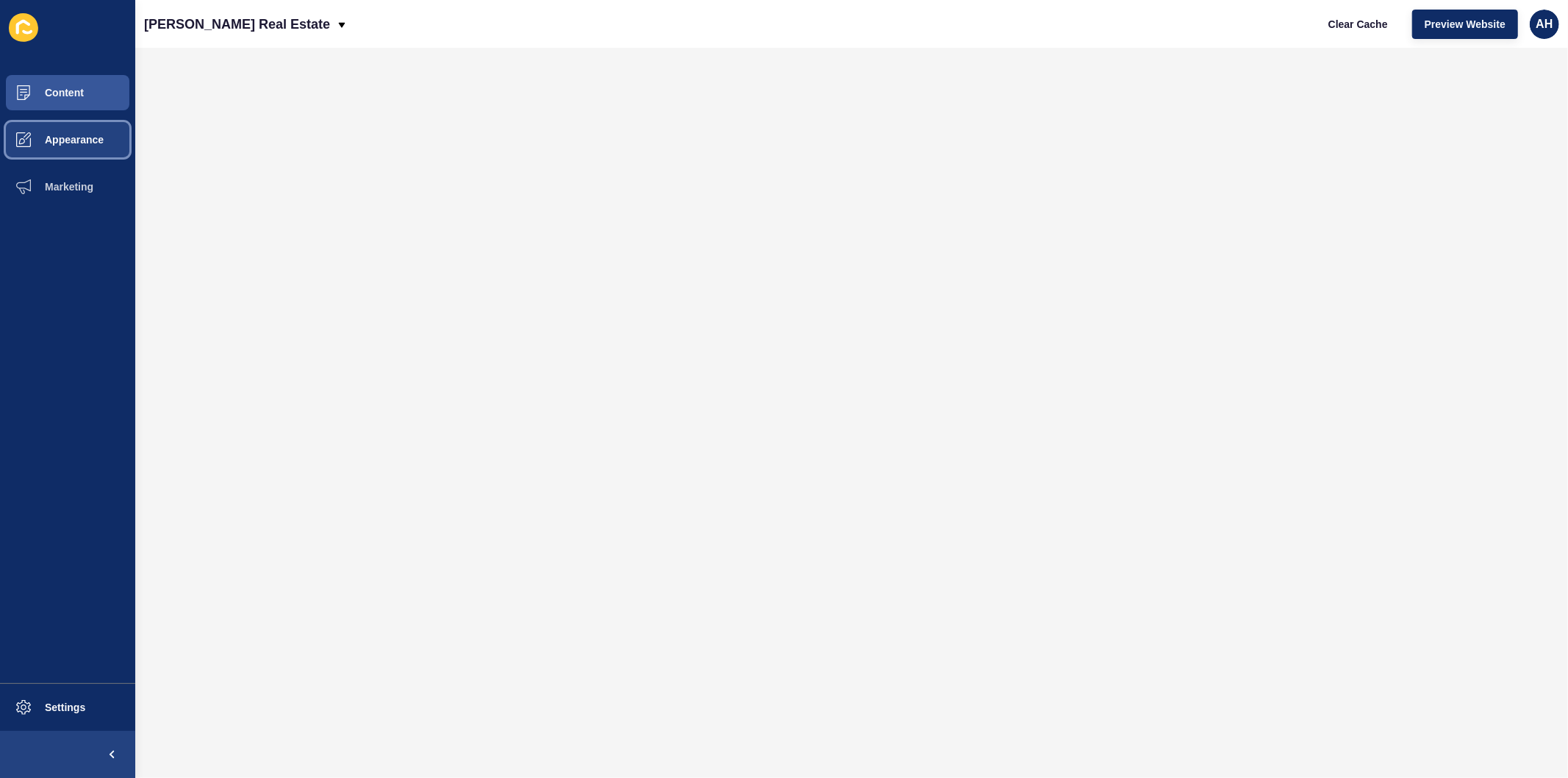
click at [76, 157] on button "Appearance" at bounding box center [67, 139] width 135 height 47
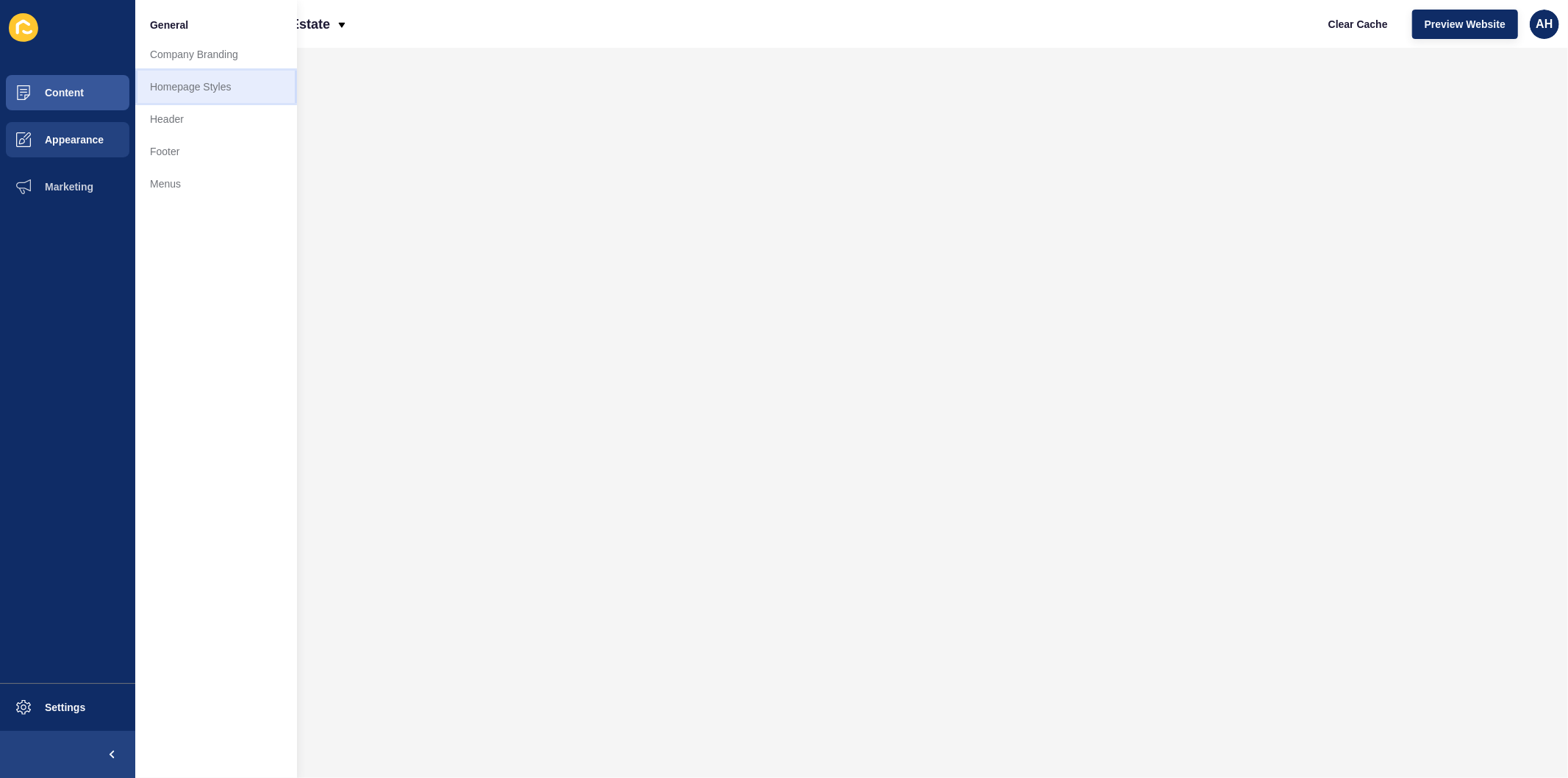
click at [209, 88] on link "Homepage Styles" at bounding box center [216, 87] width 162 height 32
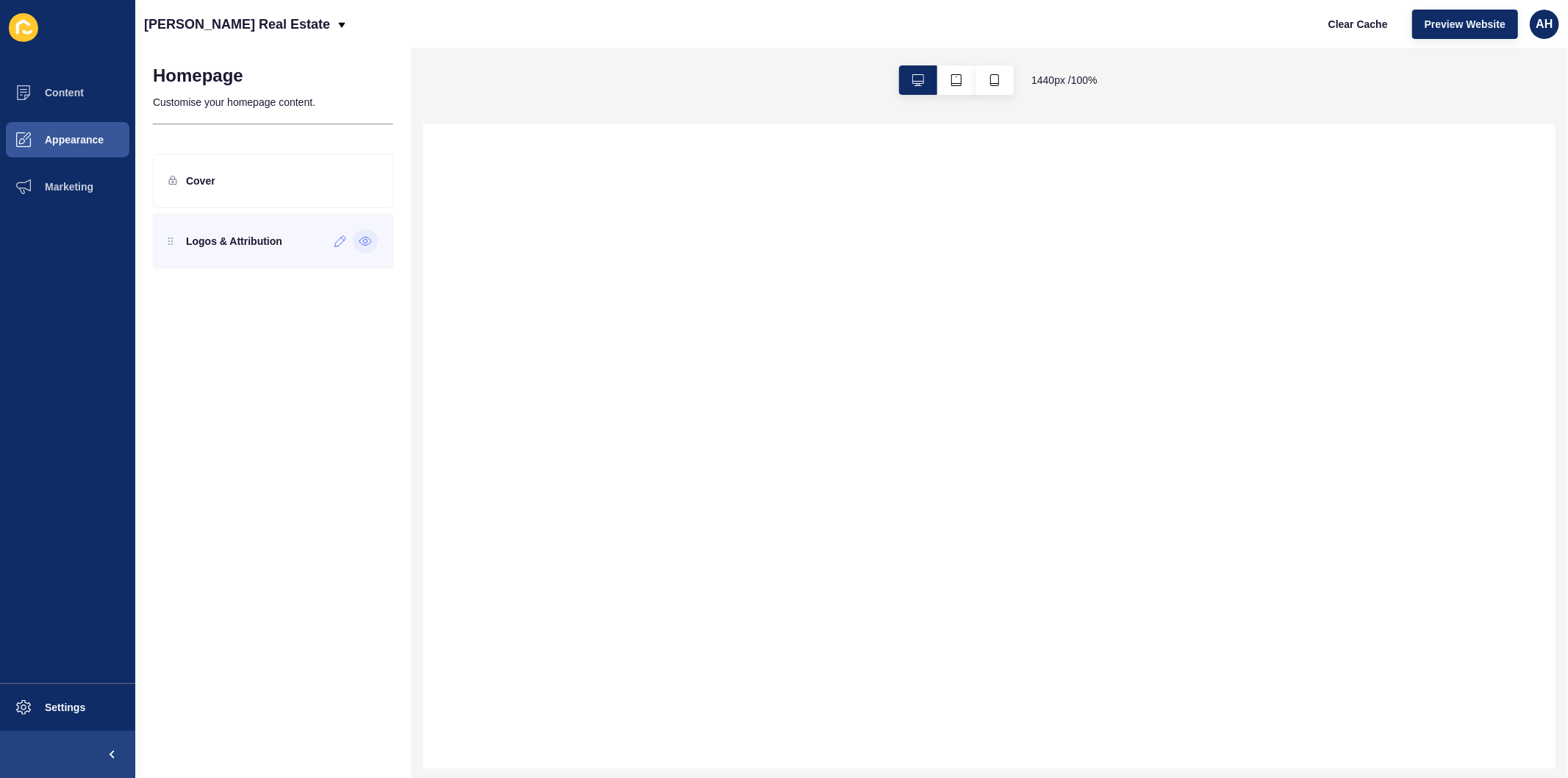
click at [362, 244] on icon at bounding box center [366, 242] width 12 height 8
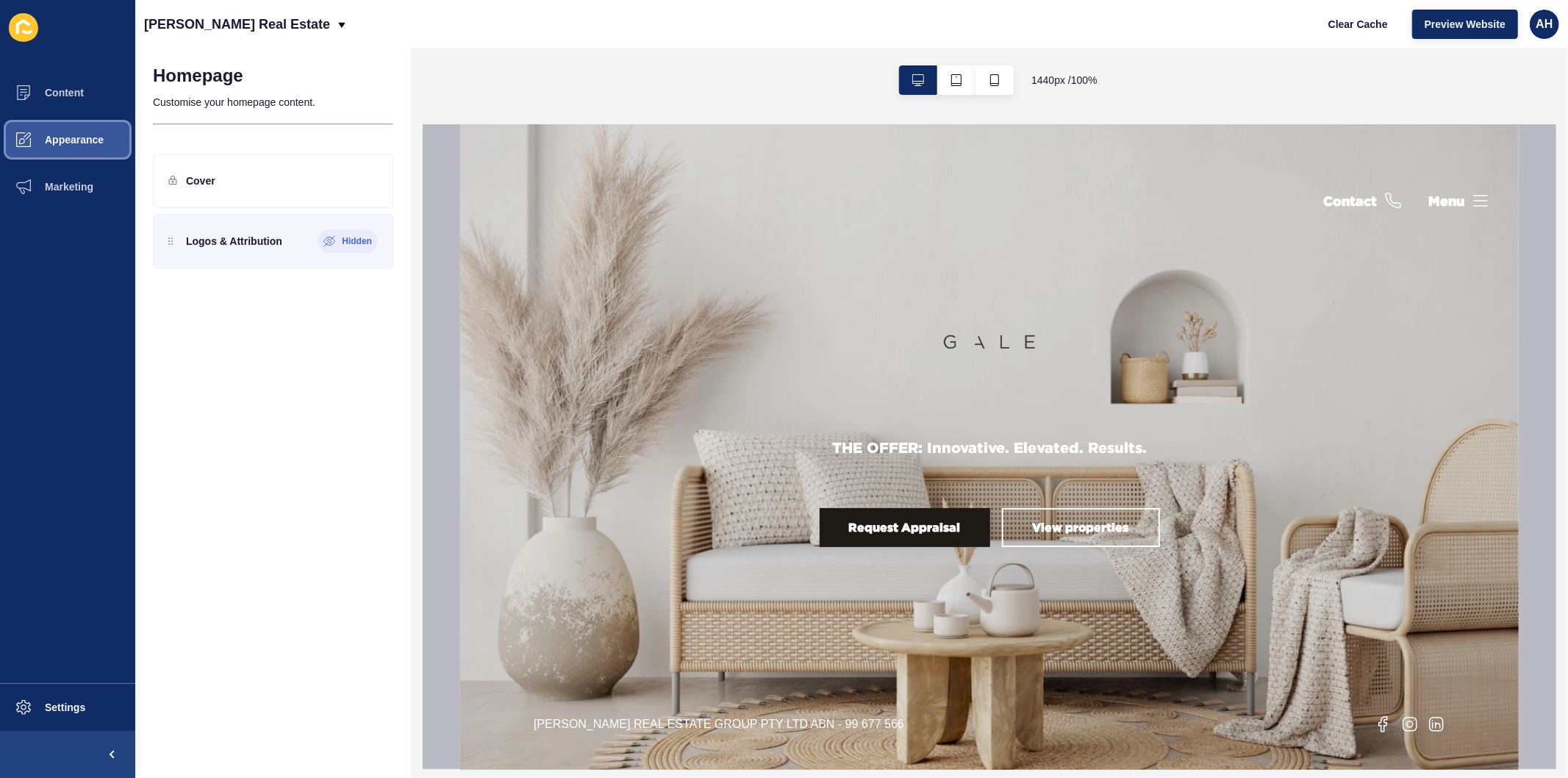
click at [68, 140] on span "Appearance" at bounding box center [51, 140] width 106 height 12
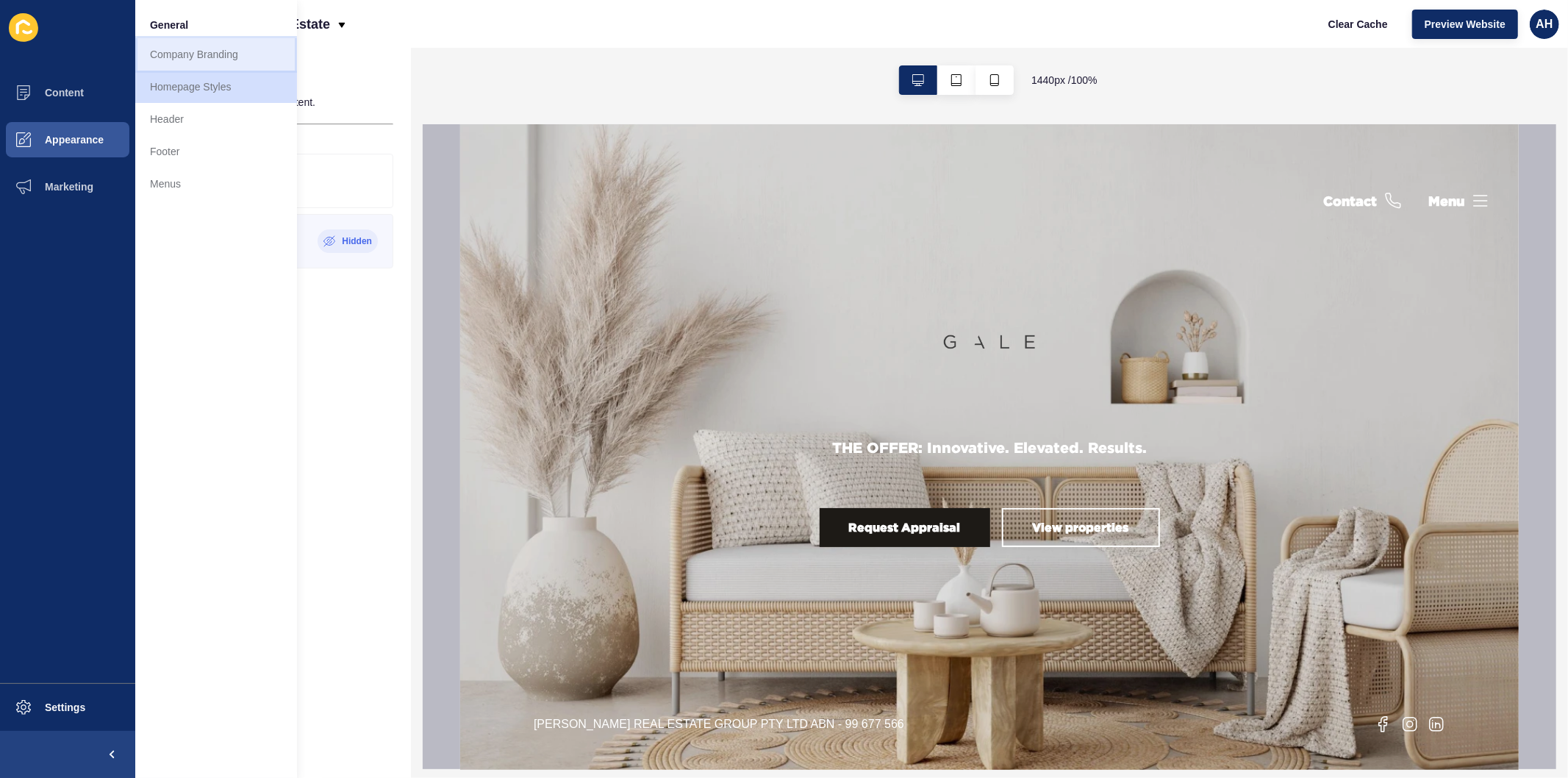
click at [168, 57] on link "Company Branding" at bounding box center [216, 54] width 162 height 32
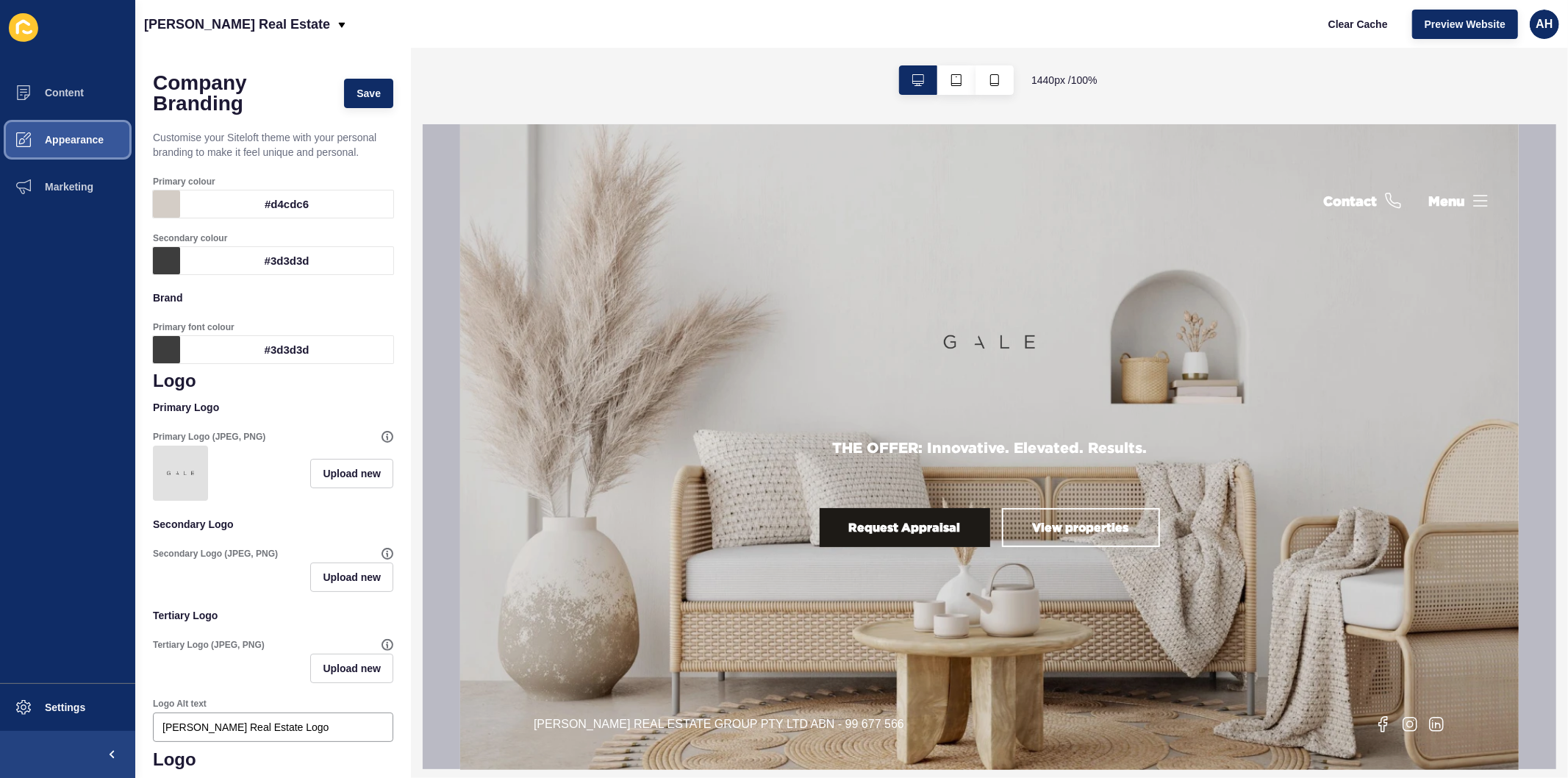
click at [34, 137] on span "Appearance" at bounding box center [51, 140] width 106 height 12
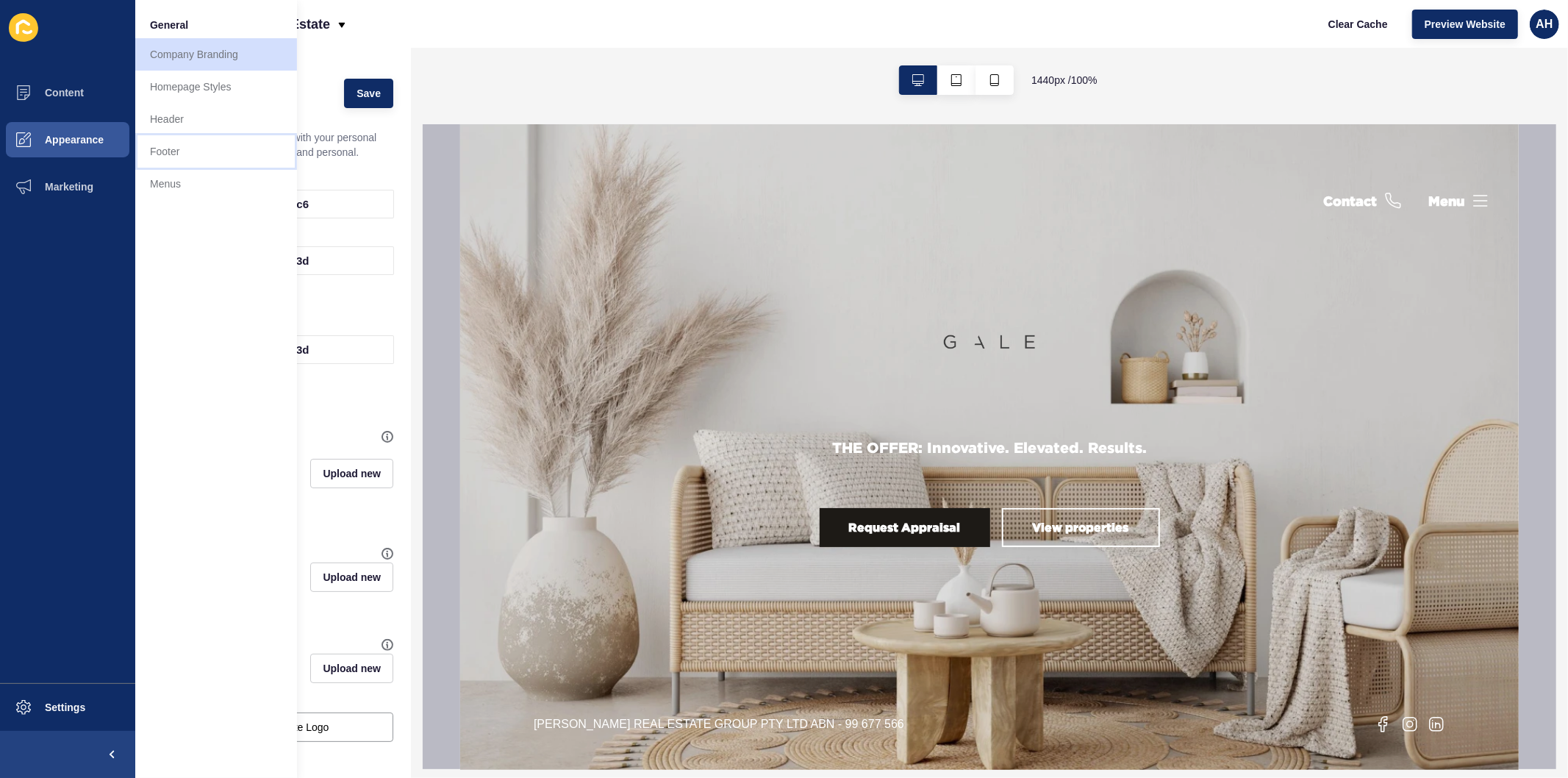
click at [207, 151] on link "Footer" at bounding box center [216, 151] width 162 height 32
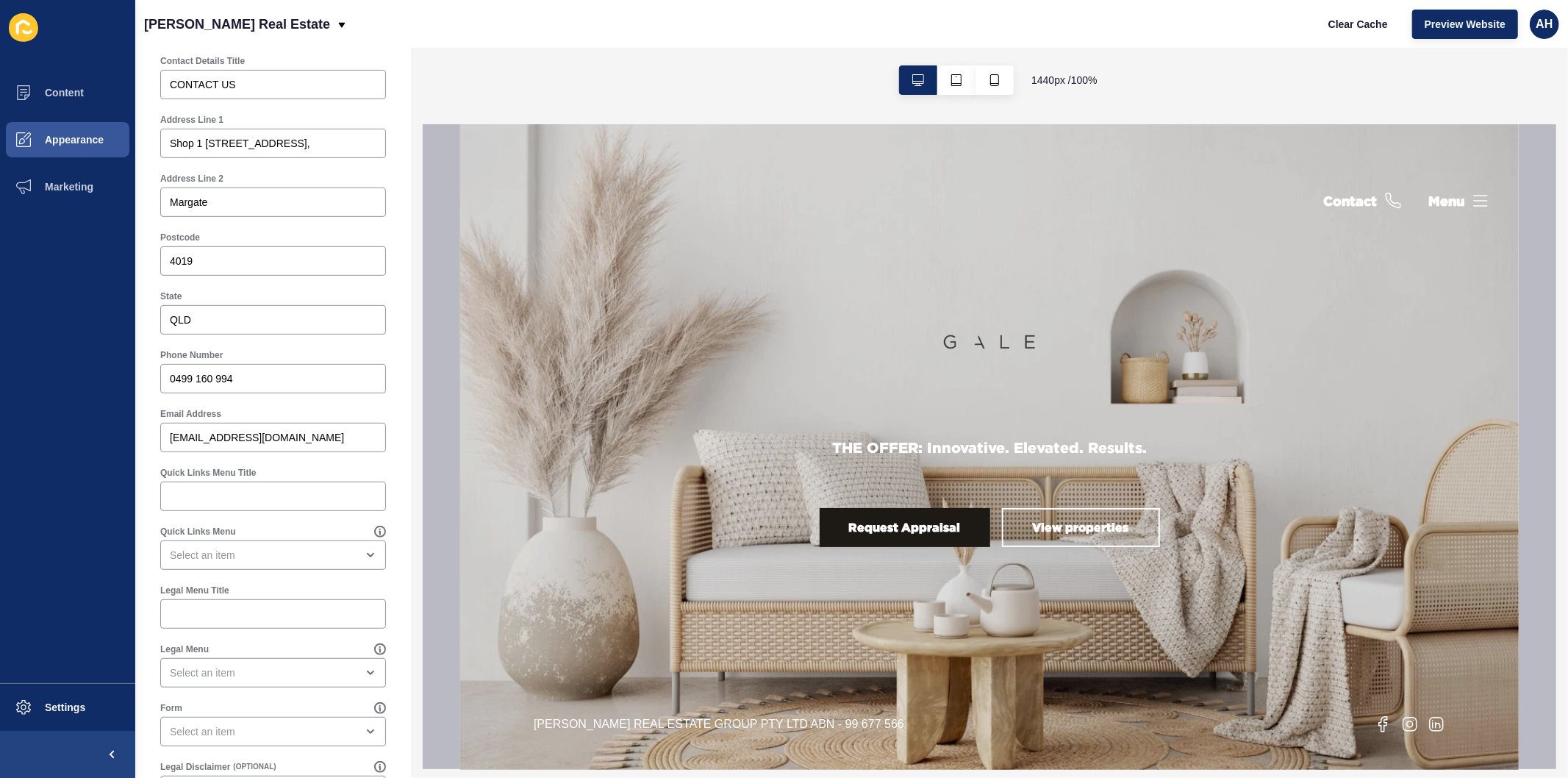
scroll to position [575, 0]
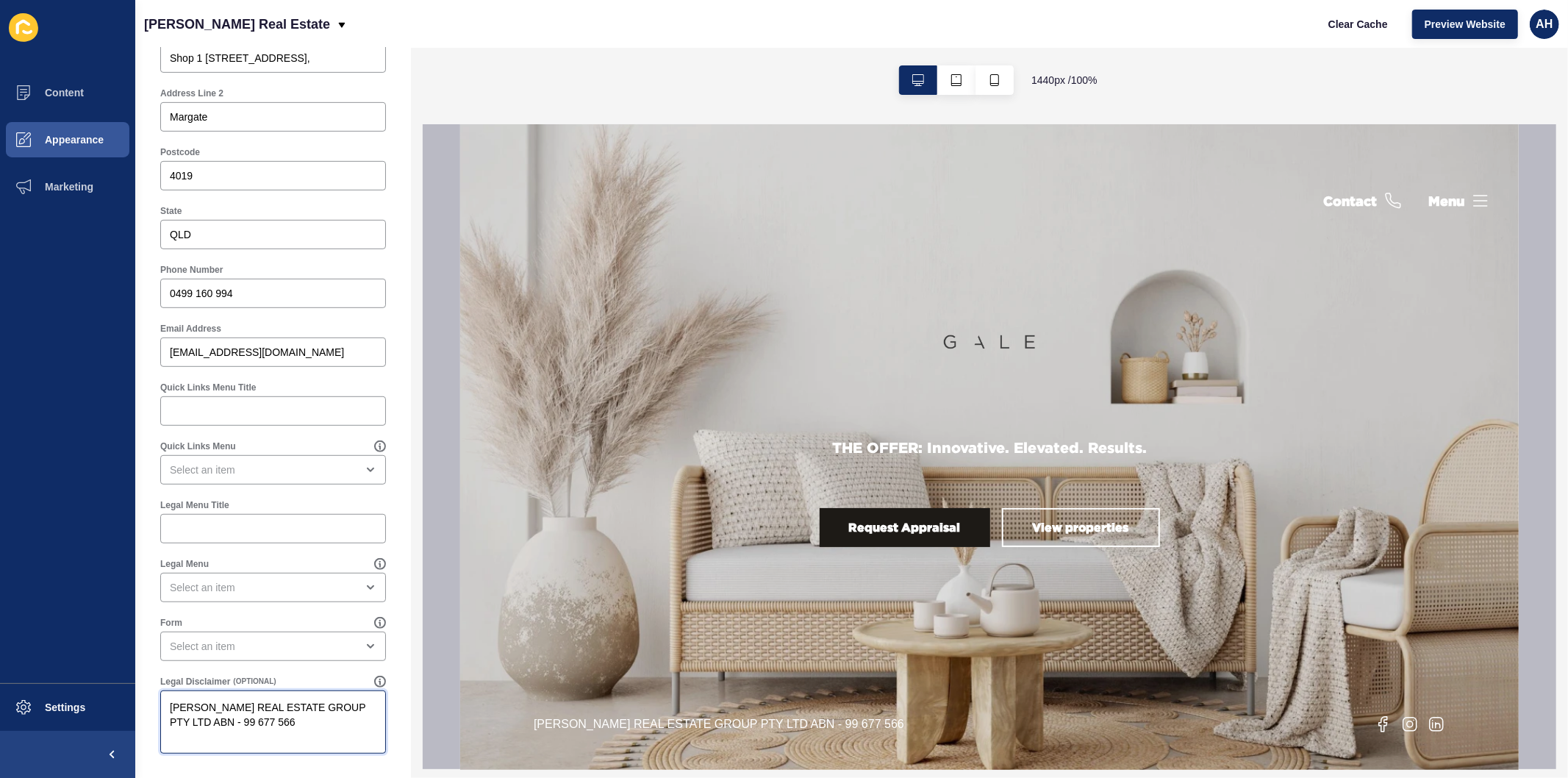
drag, startPoint x: 251, startPoint y: 724, endPoint x: 200, endPoint y: 721, distance: 51.6
click at [200, 721] on textarea "[PERSON_NAME] REAL ESTATE GROUP PTY LTD ABN - 99 677 566" at bounding box center [273, 722] width 221 height 59
paste textarea "997"
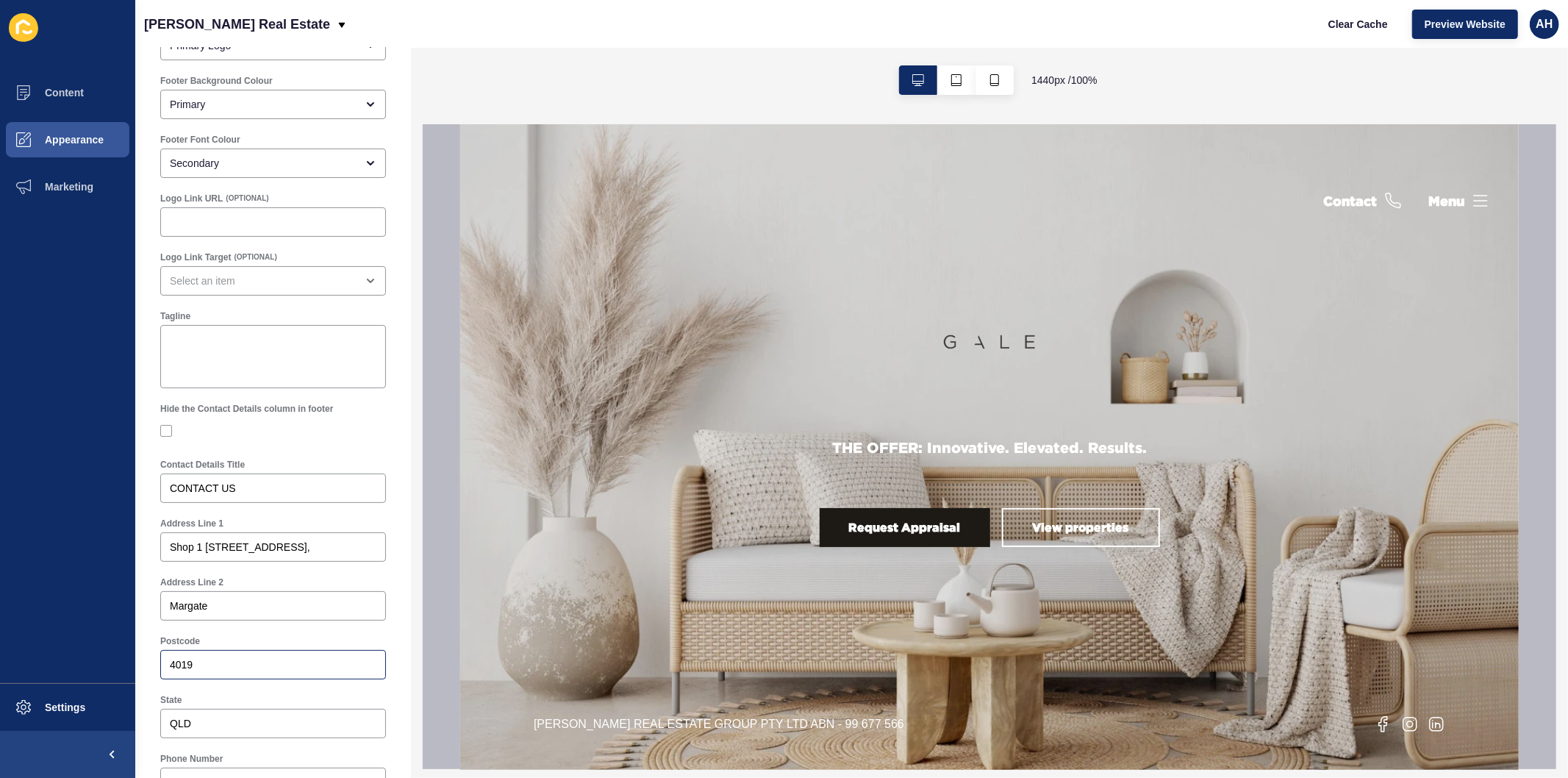
scroll to position [0, 0]
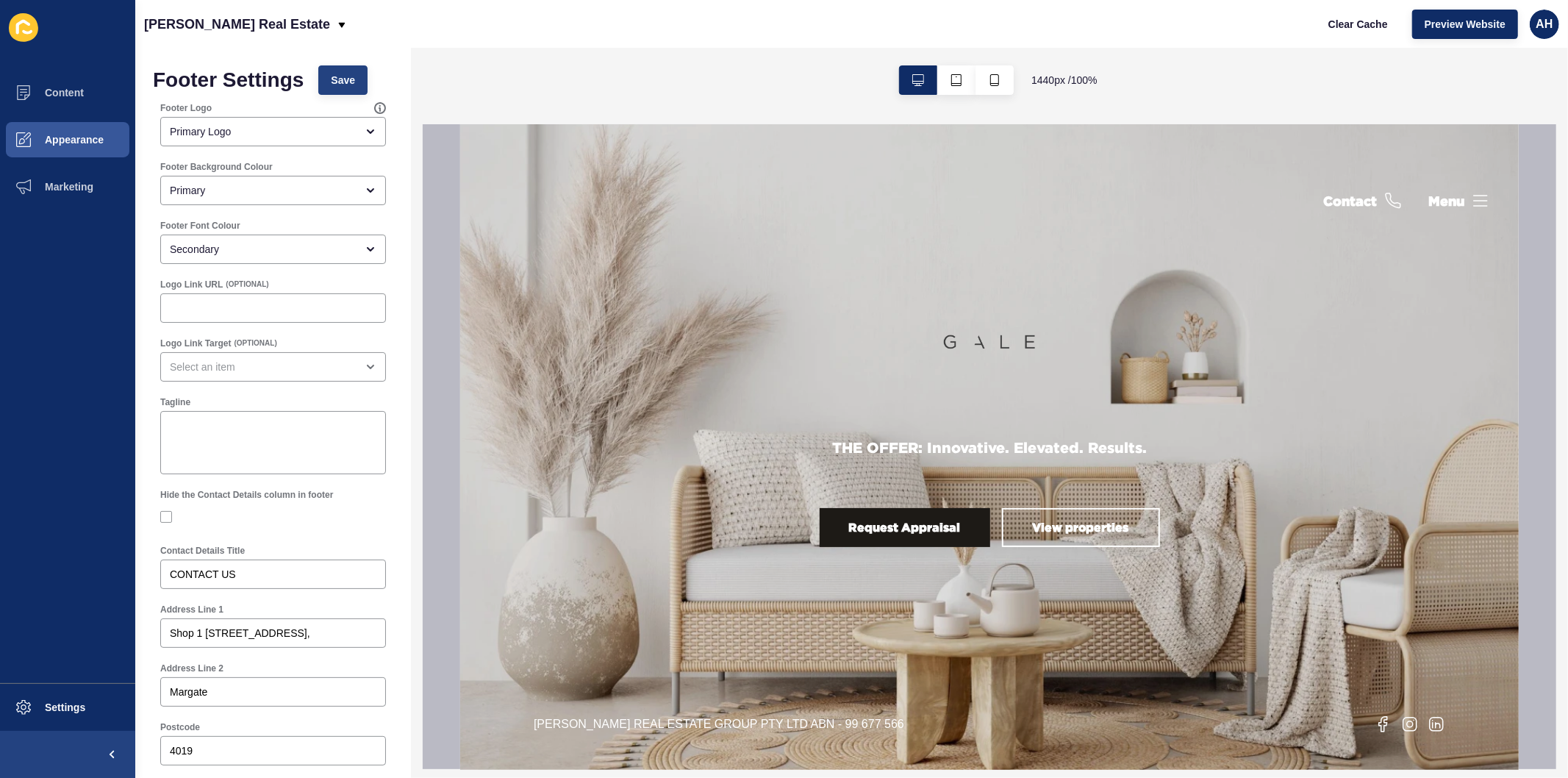
type textarea "[PERSON_NAME] REAL ESTATE GROUP PTY LTD ABN - 99 677 566 997"
click at [343, 79] on span "Save" at bounding box center [343, 80] width 24 height 15
